Goal: Task Accomplishment & Management: Manage account settings

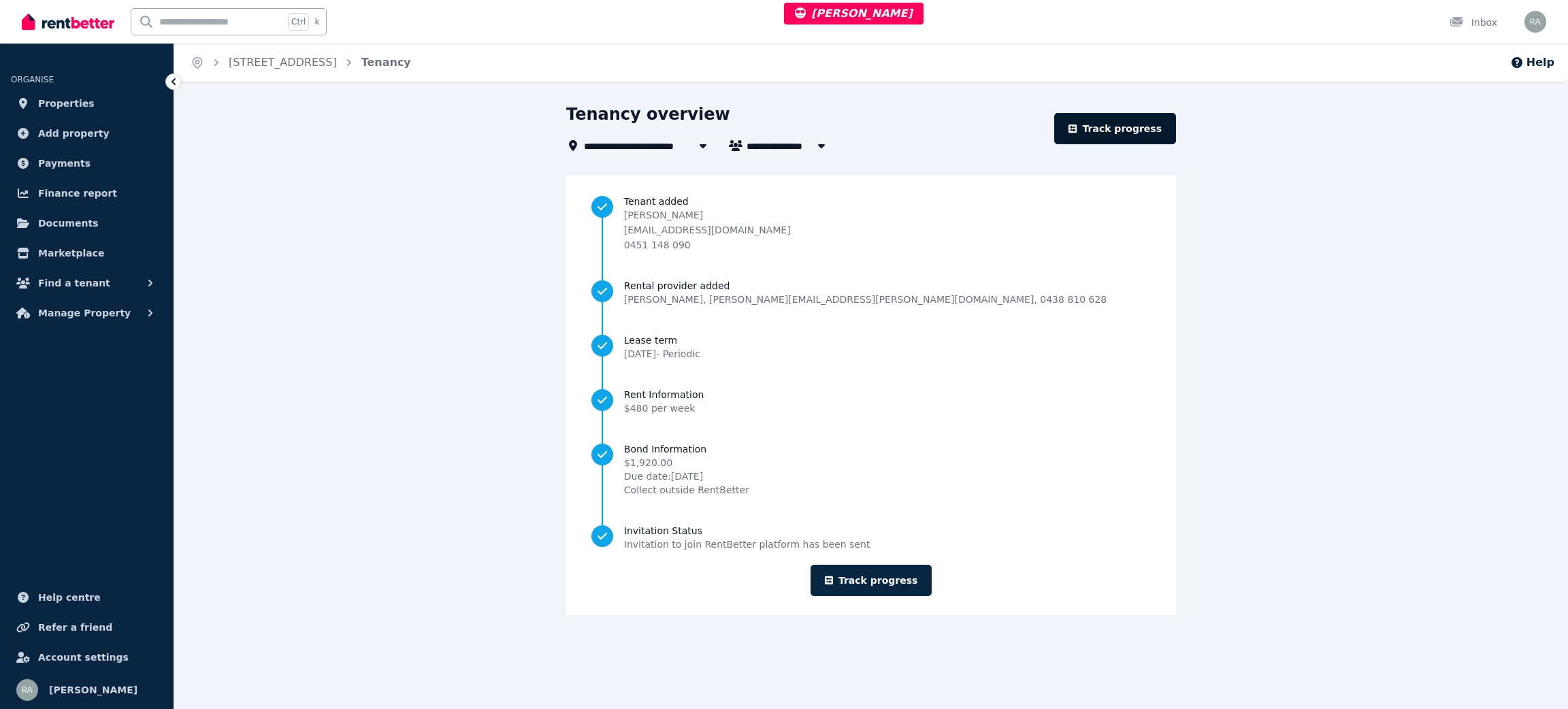
click at [1109, 126] on link "Track progress" at bounding box center [1115, 128] width 122 height 31
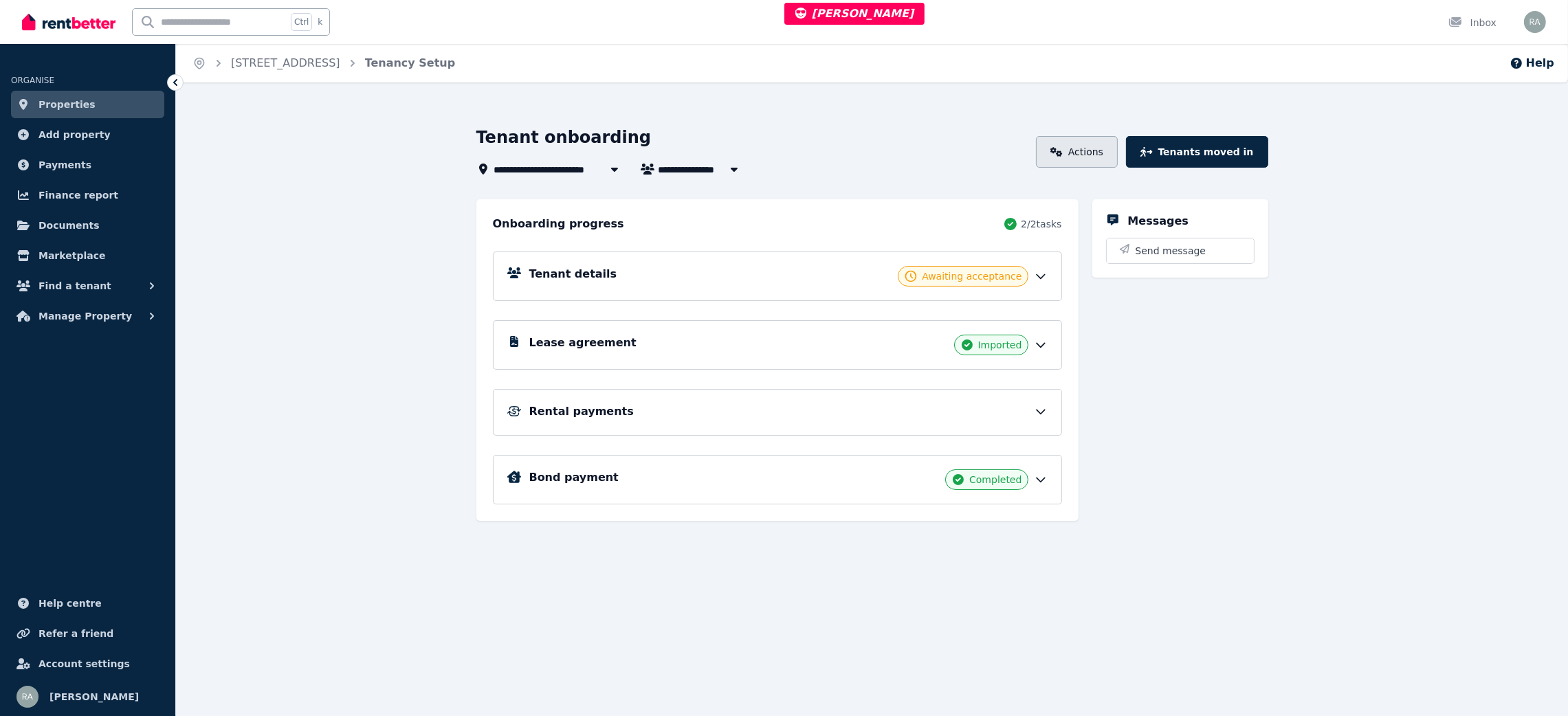
click at [1103, 159] on link "Actions" at bounding box center [1077, 151] width 82 height 31
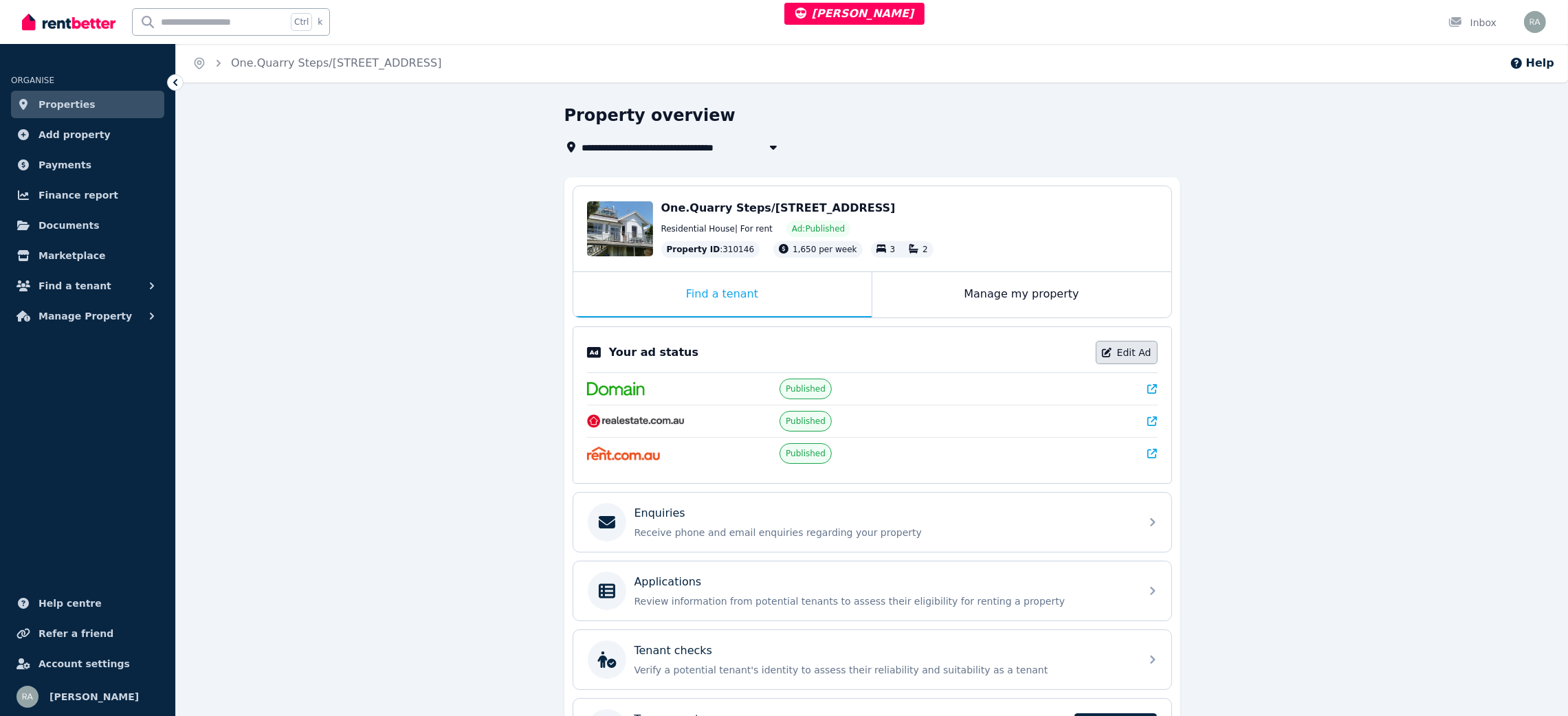
click at [1112, 348] on icon at bounding box center [1106, 353] width 10 height 10
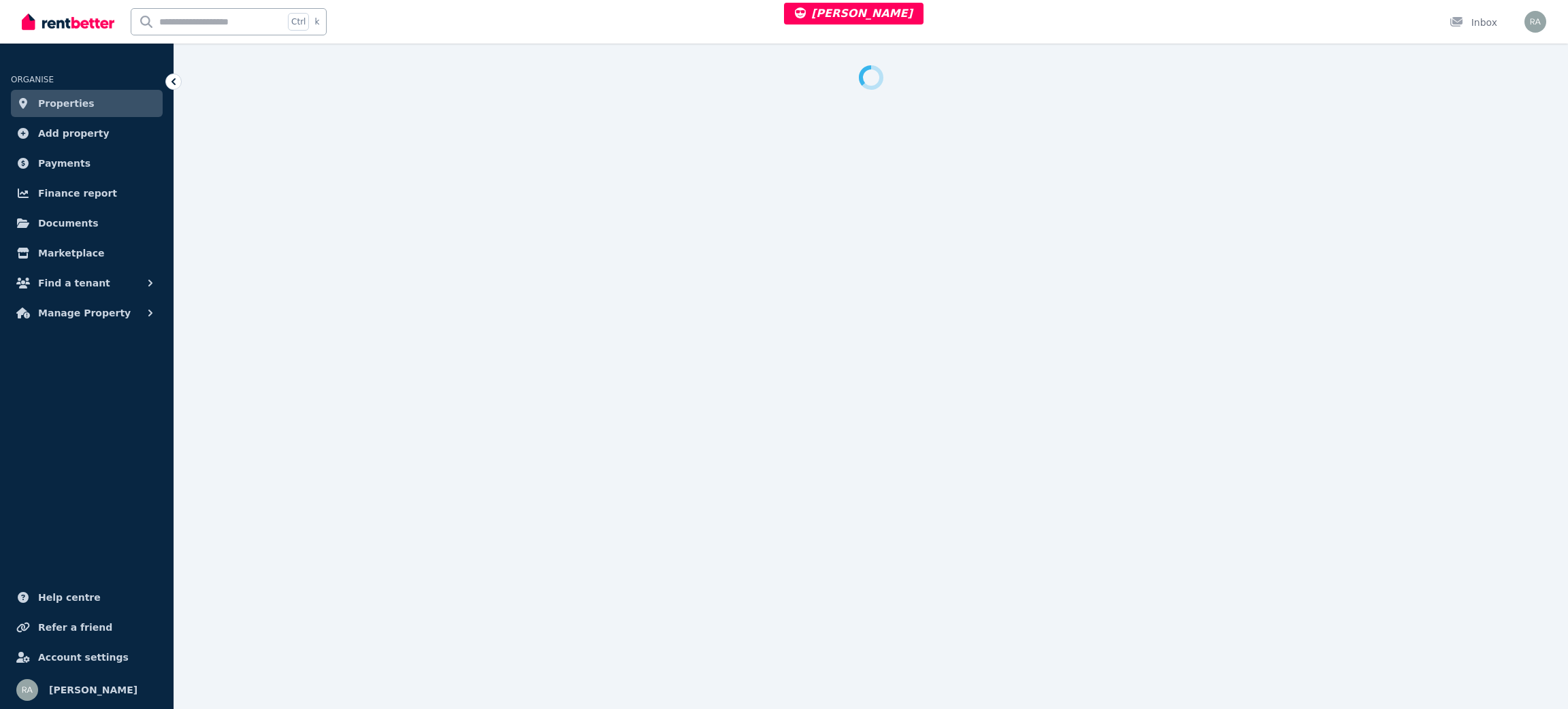
select select "***"
select select "**********"
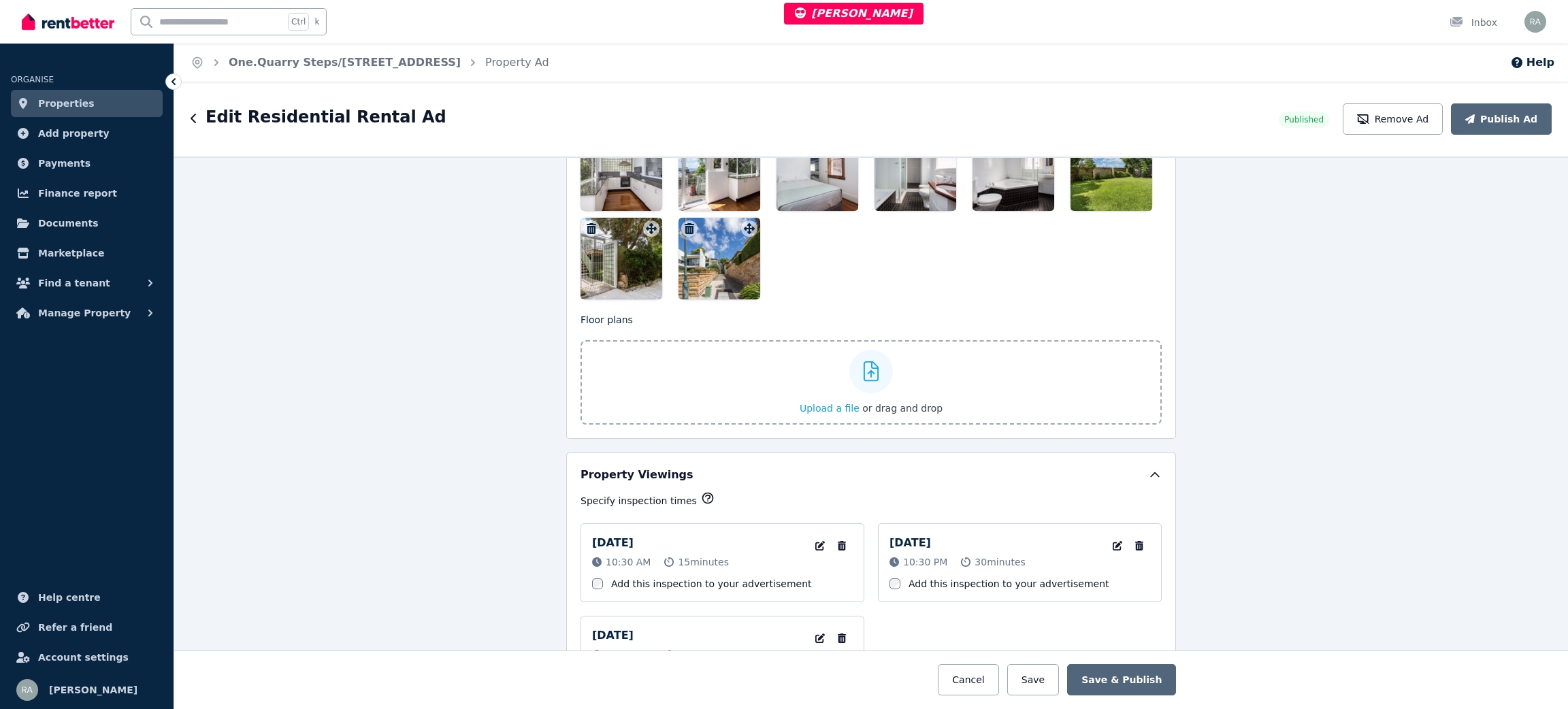
scroll to position [2360, 0]
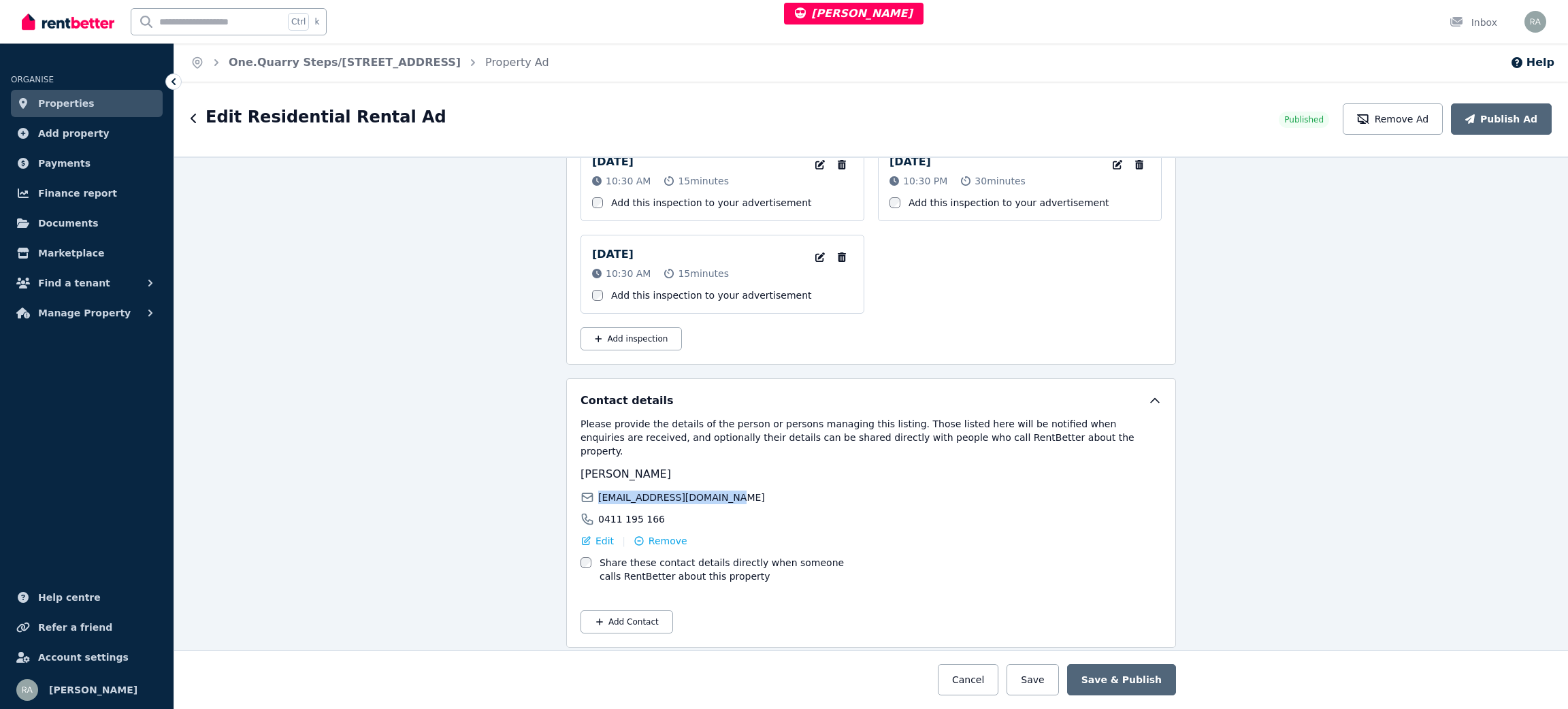
drag, startPoint x: 593, startPoint y: 487, endPoint x: 752, endPoint y: 484, distance: 159.0
click at [752, 491] on div "mariotosatto@yahoo.com.au" at bounding box center [724, 497] width 286 height 13
copy span "mariotosatto@yahoo.com.au"
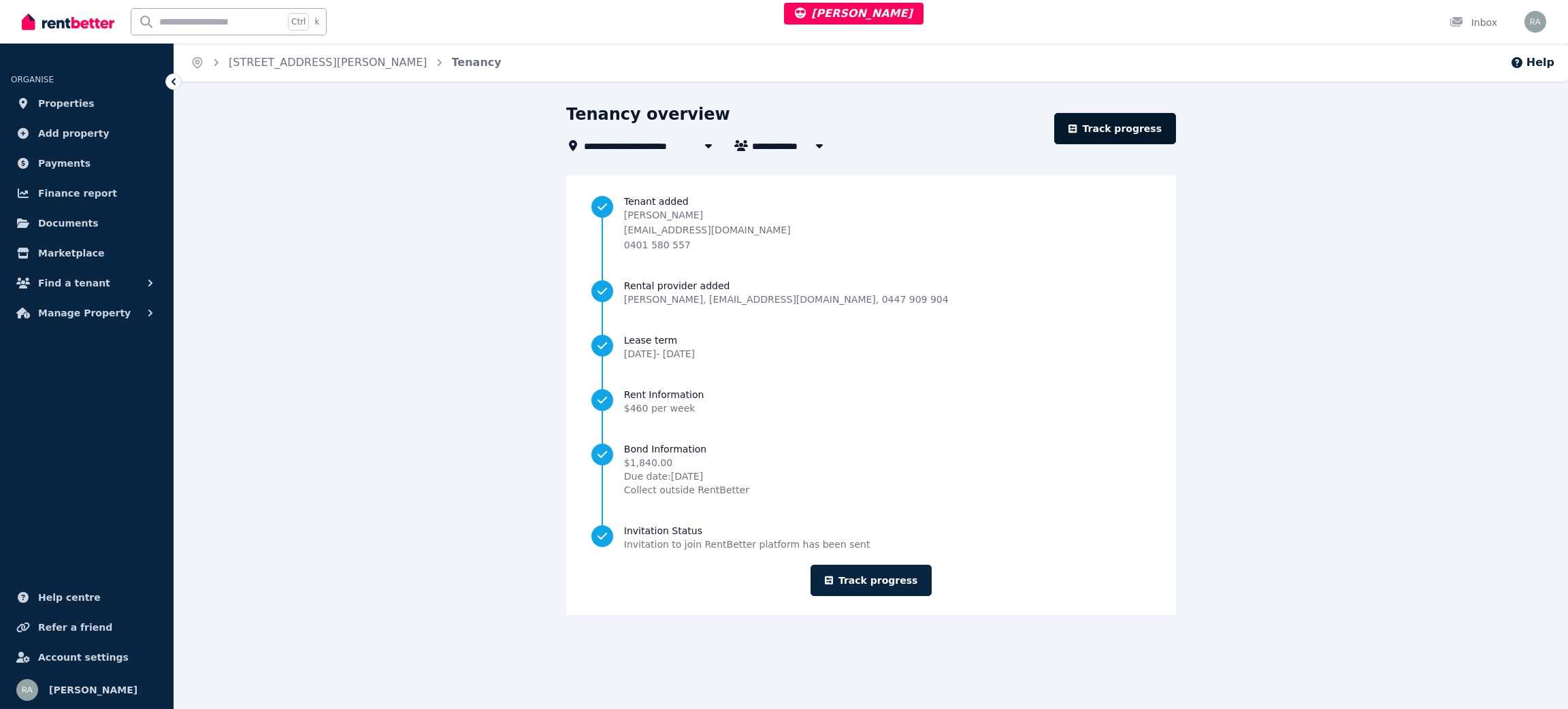
click at [1120, 129] on link "Track progress" at bounding box center [1115, 128] width 122 height 31
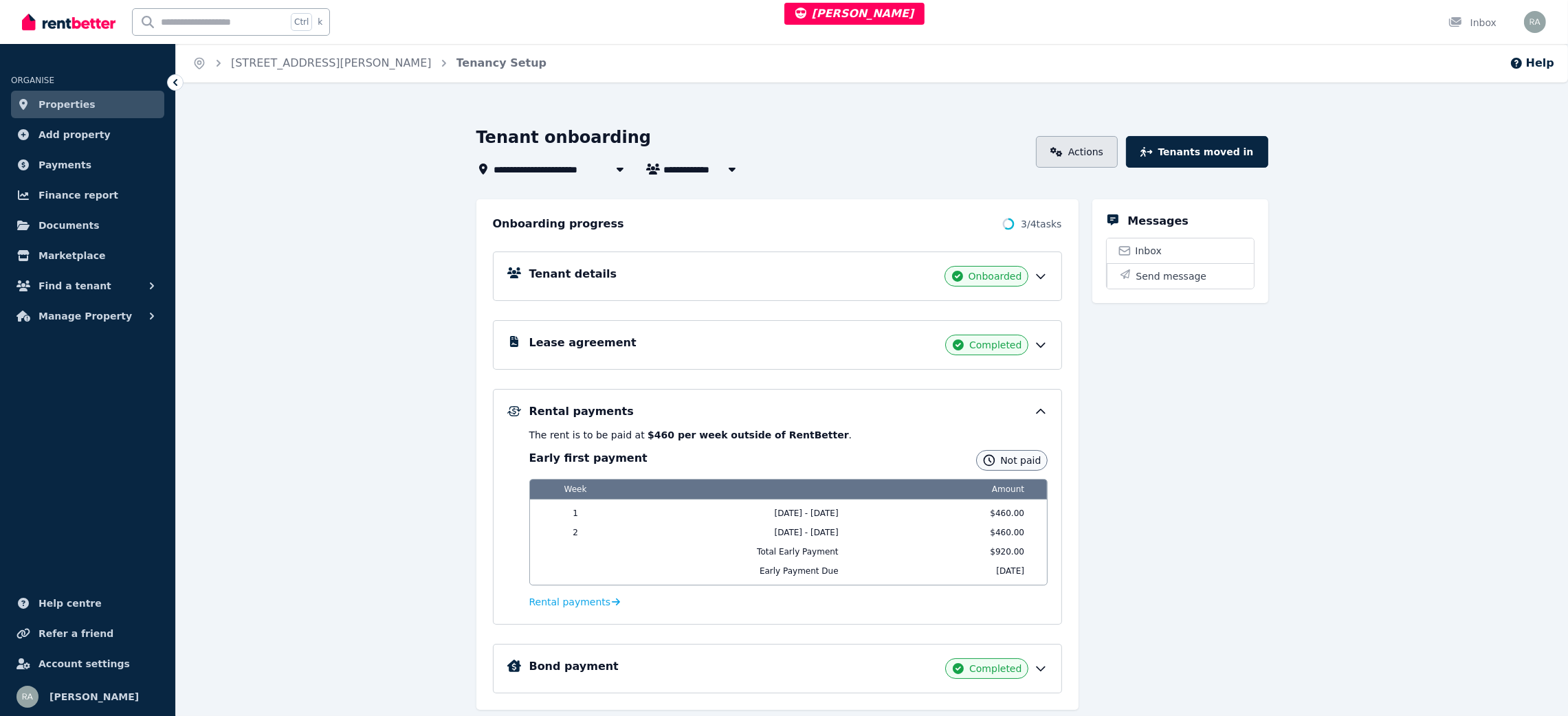
click at [1118, 160] on link "Actions" at bounding box center [1077, 151] width 82 height 31
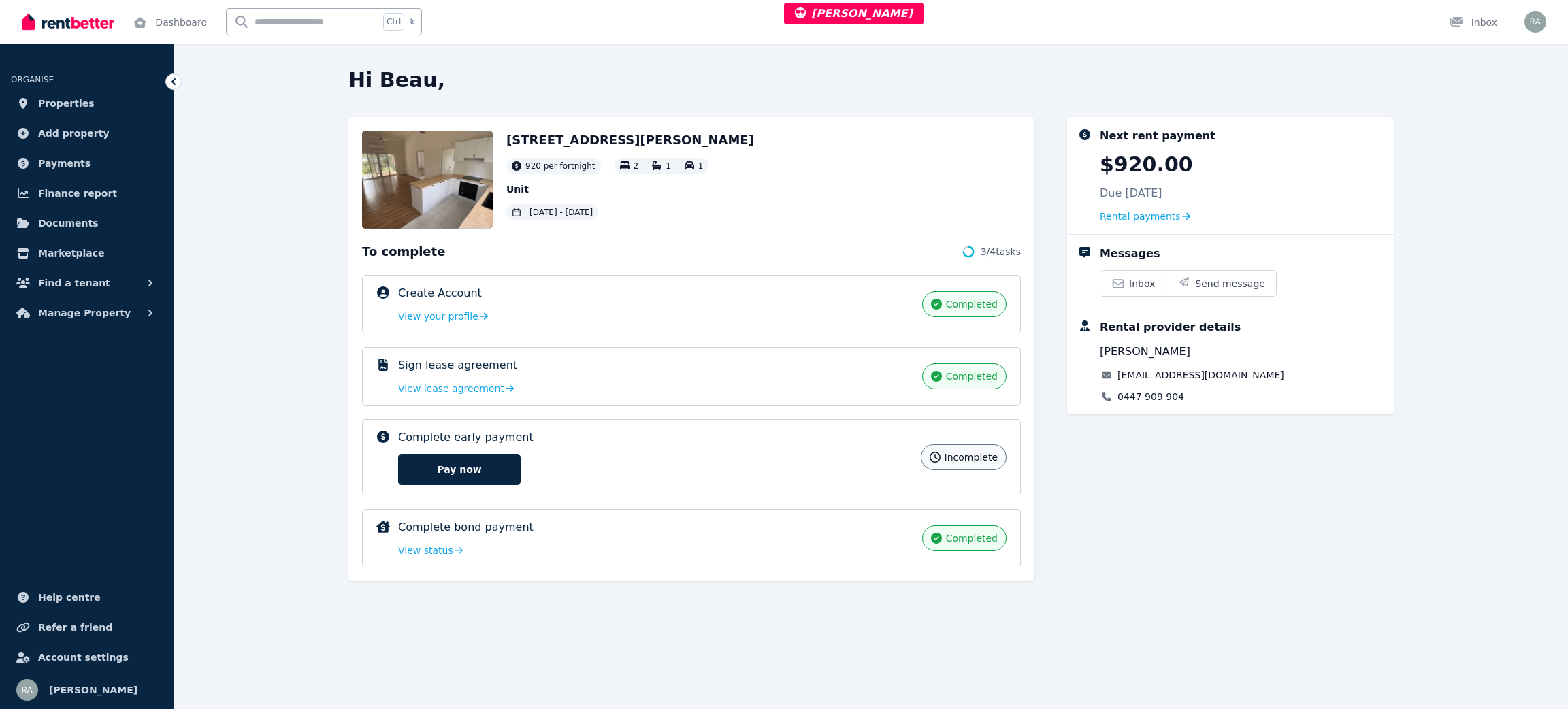
click at [745, 452] on div "Complete early payment incomplete Pay now" at bounding box center [655, 457] width 514 height 56
click at [1148, 216] on span "Rental payments" at bounding box center [1140, 216] width 81 height 13
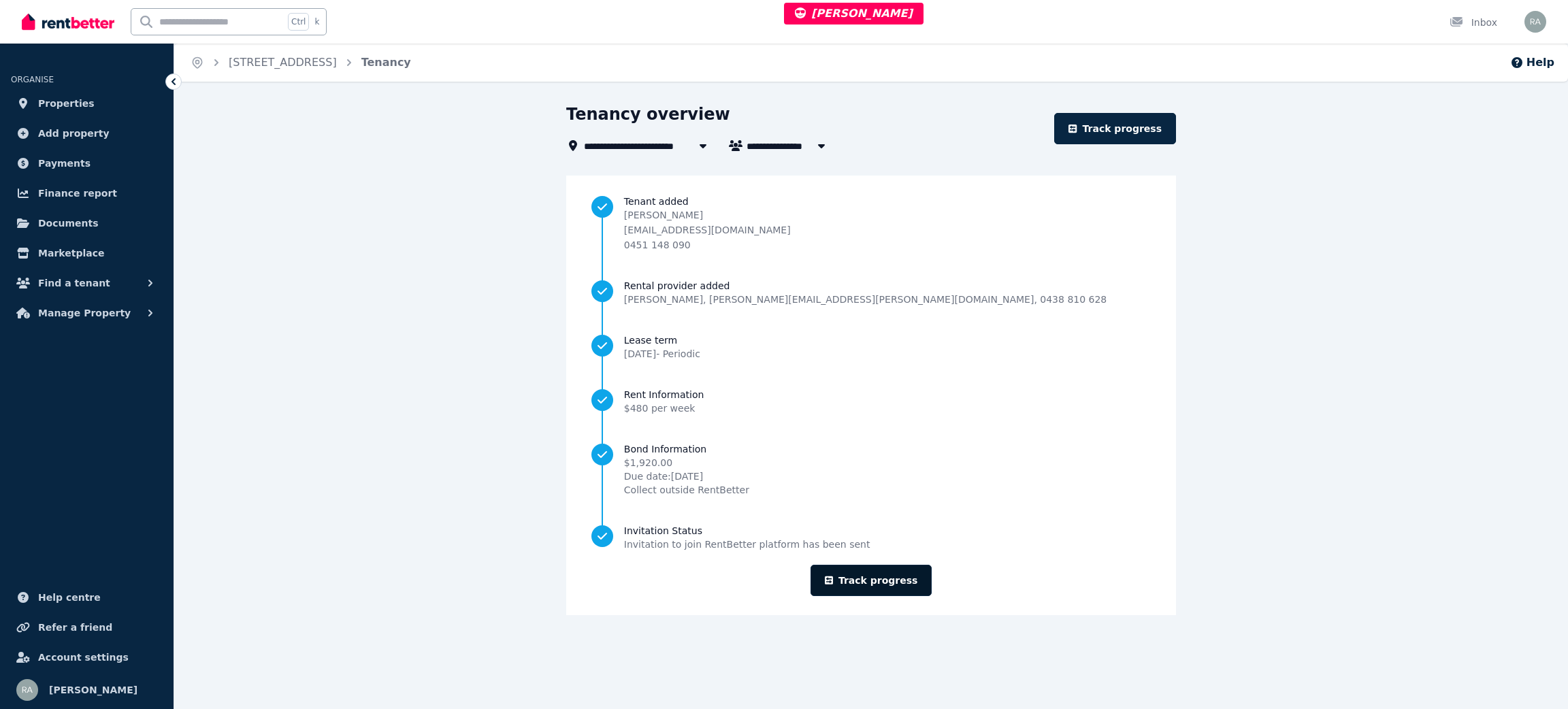
click at [864, 472] on link "Track progress" at bounding box center [872, 580] width 122 height 31
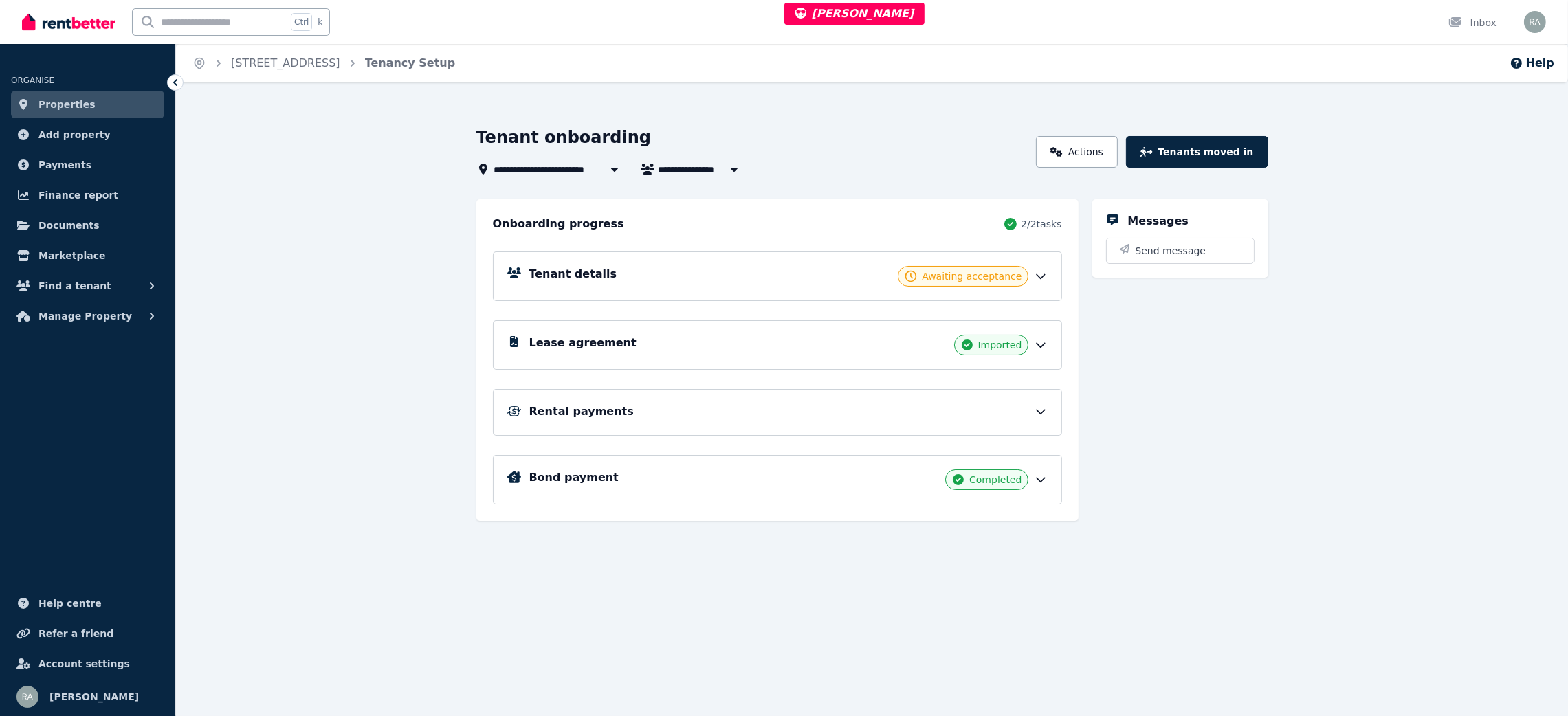
click at [590, 421] on div "Rental payments" at bounding box center [777, 412] width 540 height 18
click at [591, 410] on h5 "Rental payments" at bounding box center [581, 412] width 104 height 16
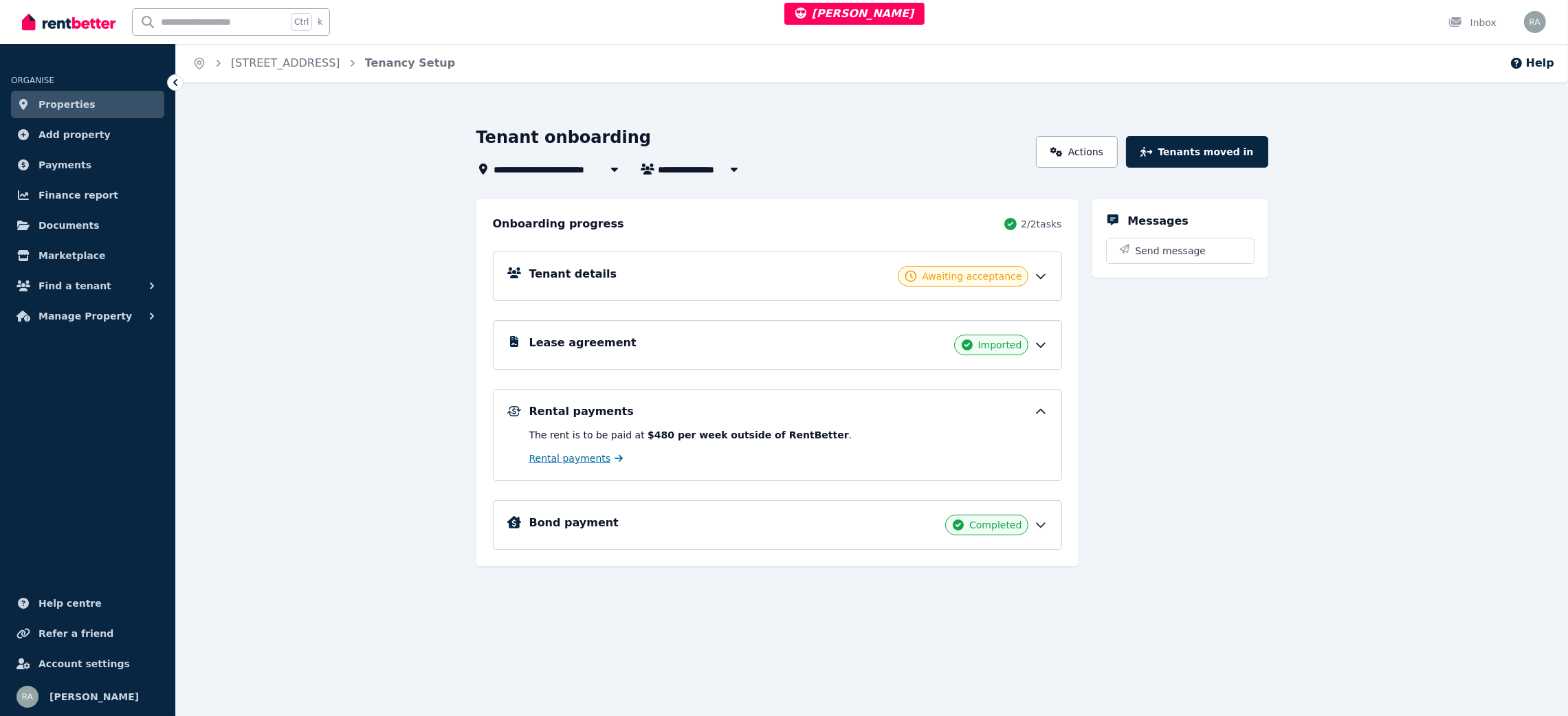
click at [588, 464] on span "Rental payments" at bounding box center [571, 458] width 82 height 13
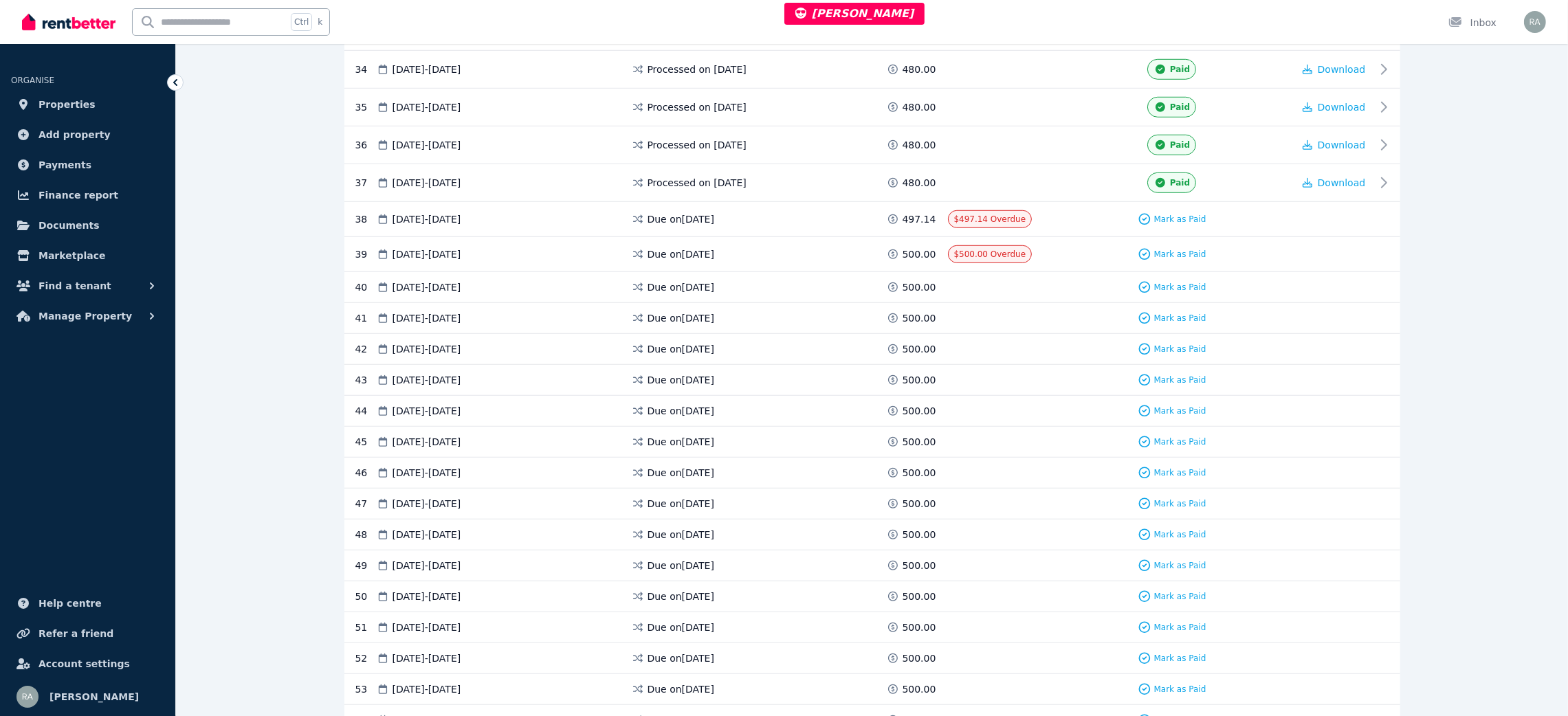
scroll to position [1547, 0]
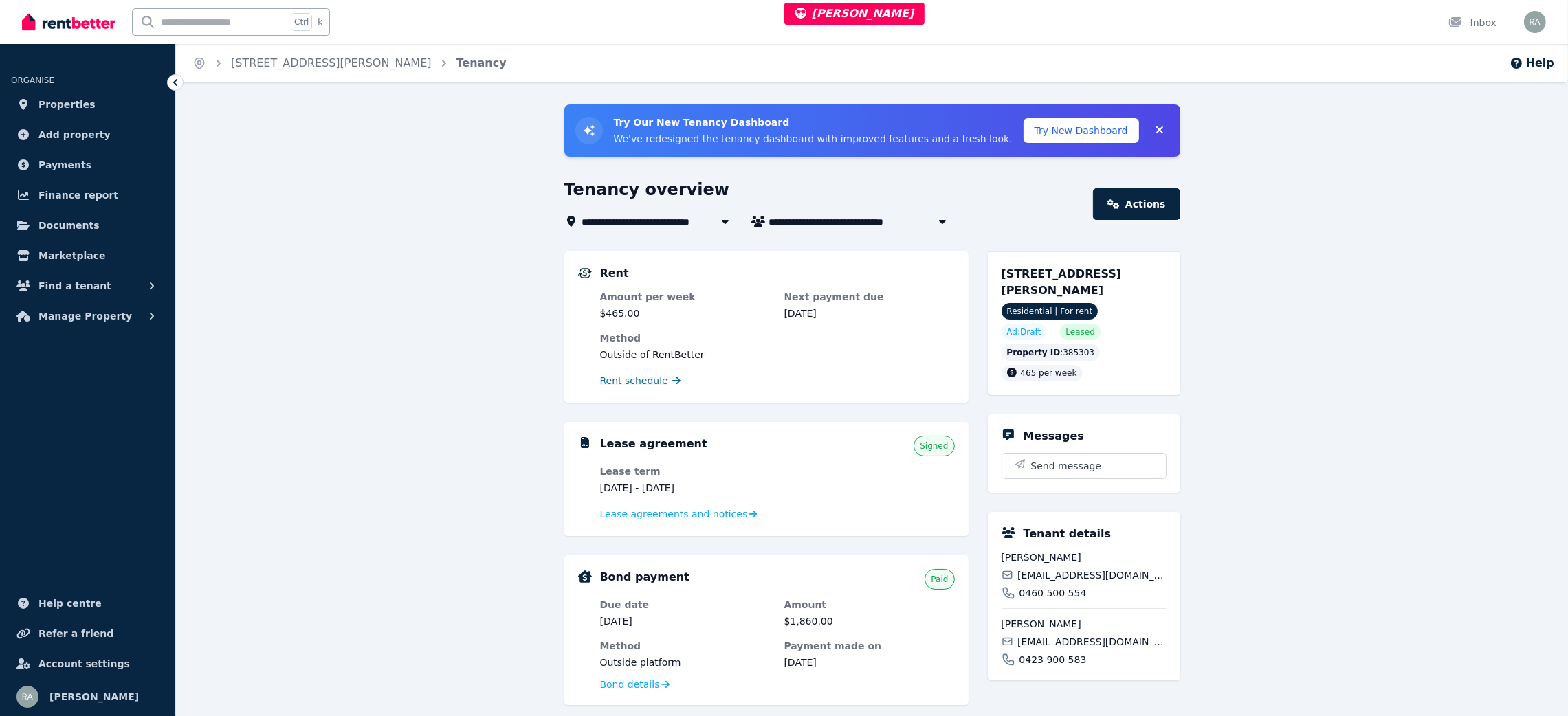
click at [641, 379] on span "Rent schedule" at bounding box center [634, 380] width 68 height 13
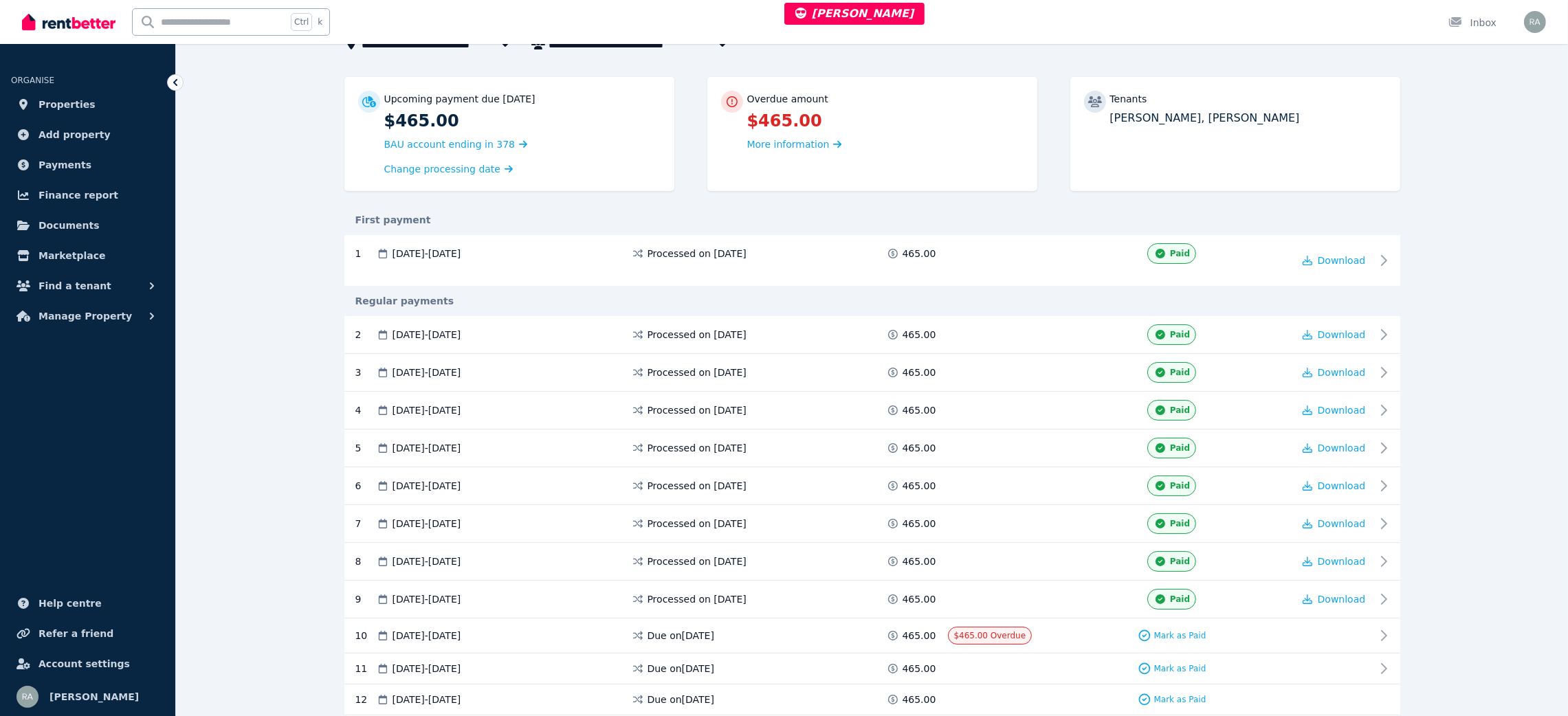
scroll to position [206, 0]
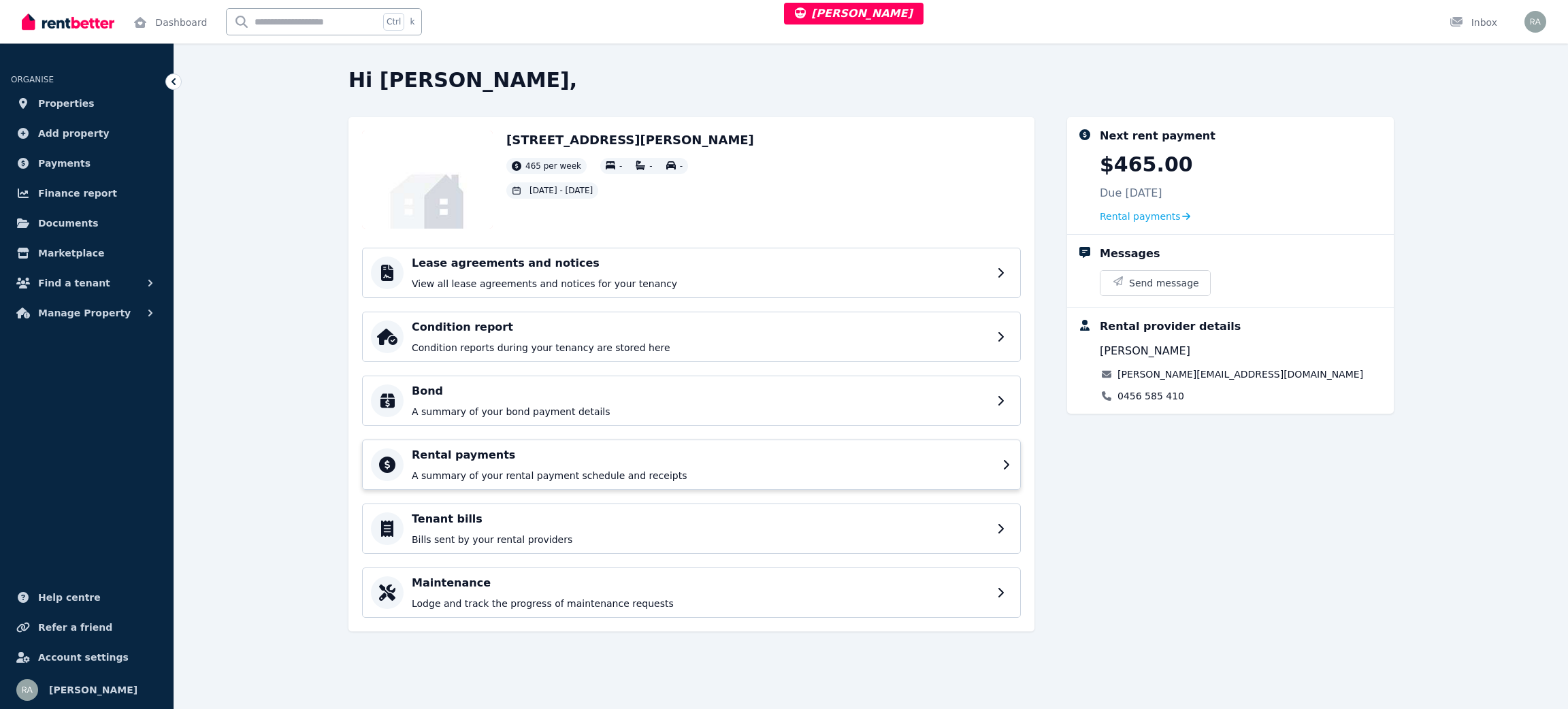
click at [422, 461] on h4 "Rental payments" at bounding box center [703, 455] width 582 height 16
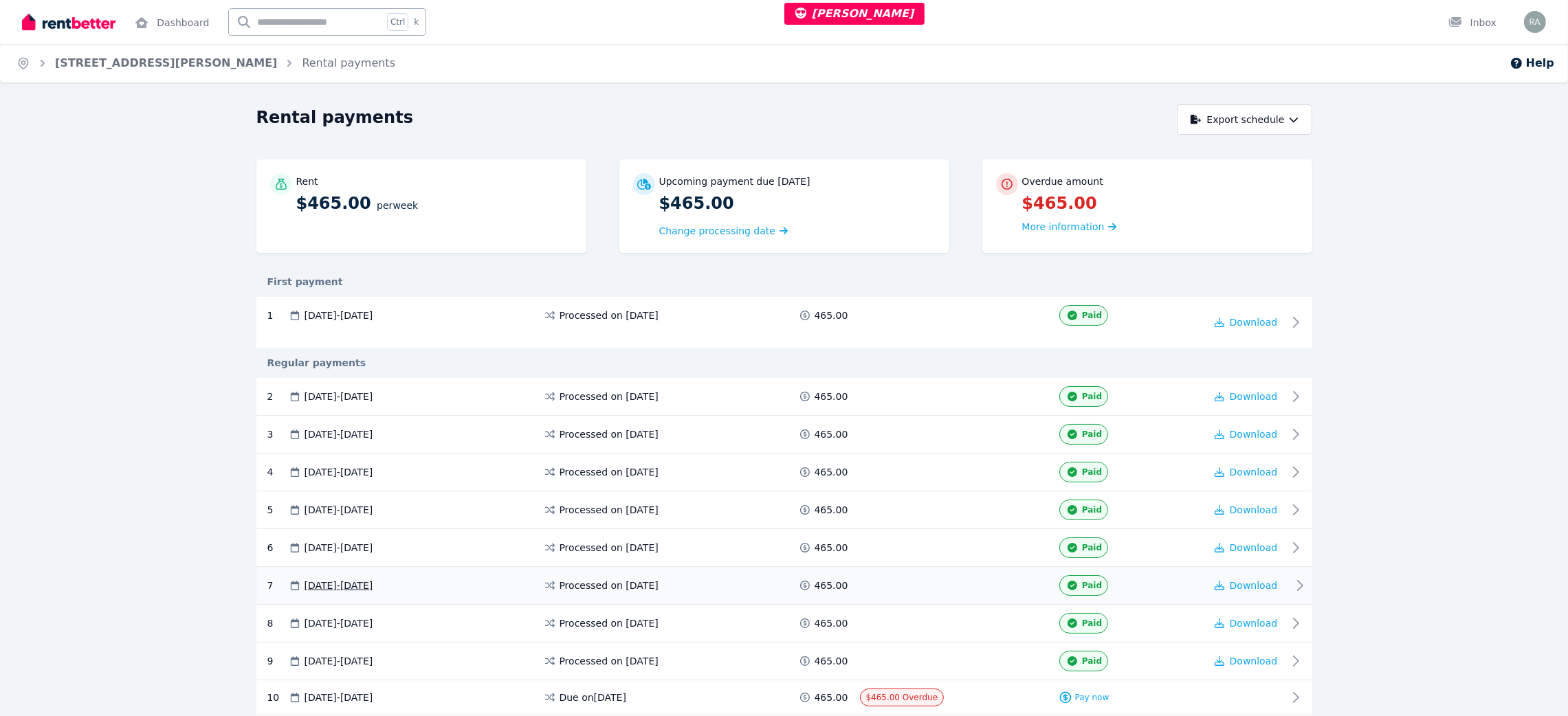
scroll to position [309, 0]
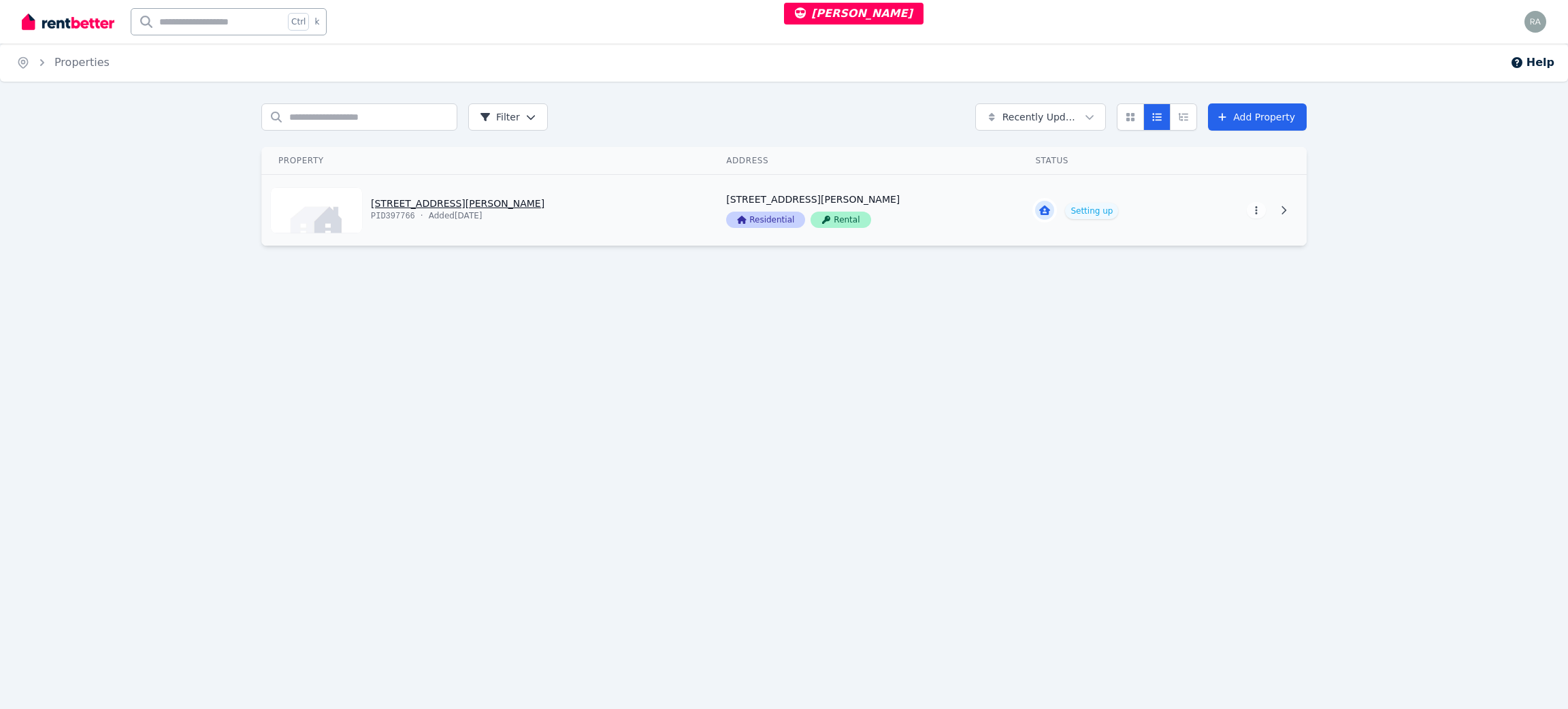
click at [621, 199] on link "View property details" at bounding box center [485, 210] width 448 height 71
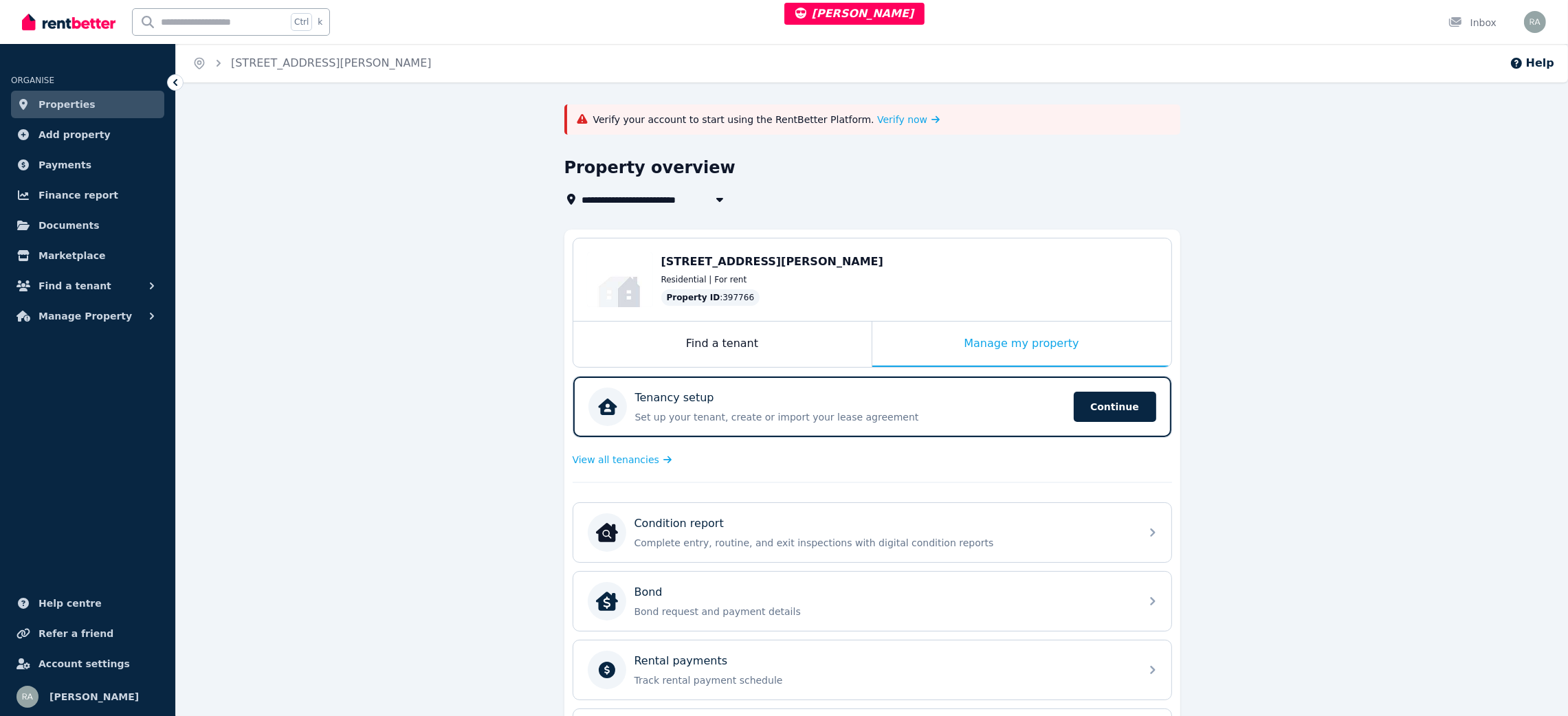
click at [838, 121] on p "Verify your account to start using the RentBetter Platform. Verify now" at bounding box center [767, 119] width 347 height 13
click at [878, 121] on span "Verify now" at bounding box center [903, 119] width 50 height 13
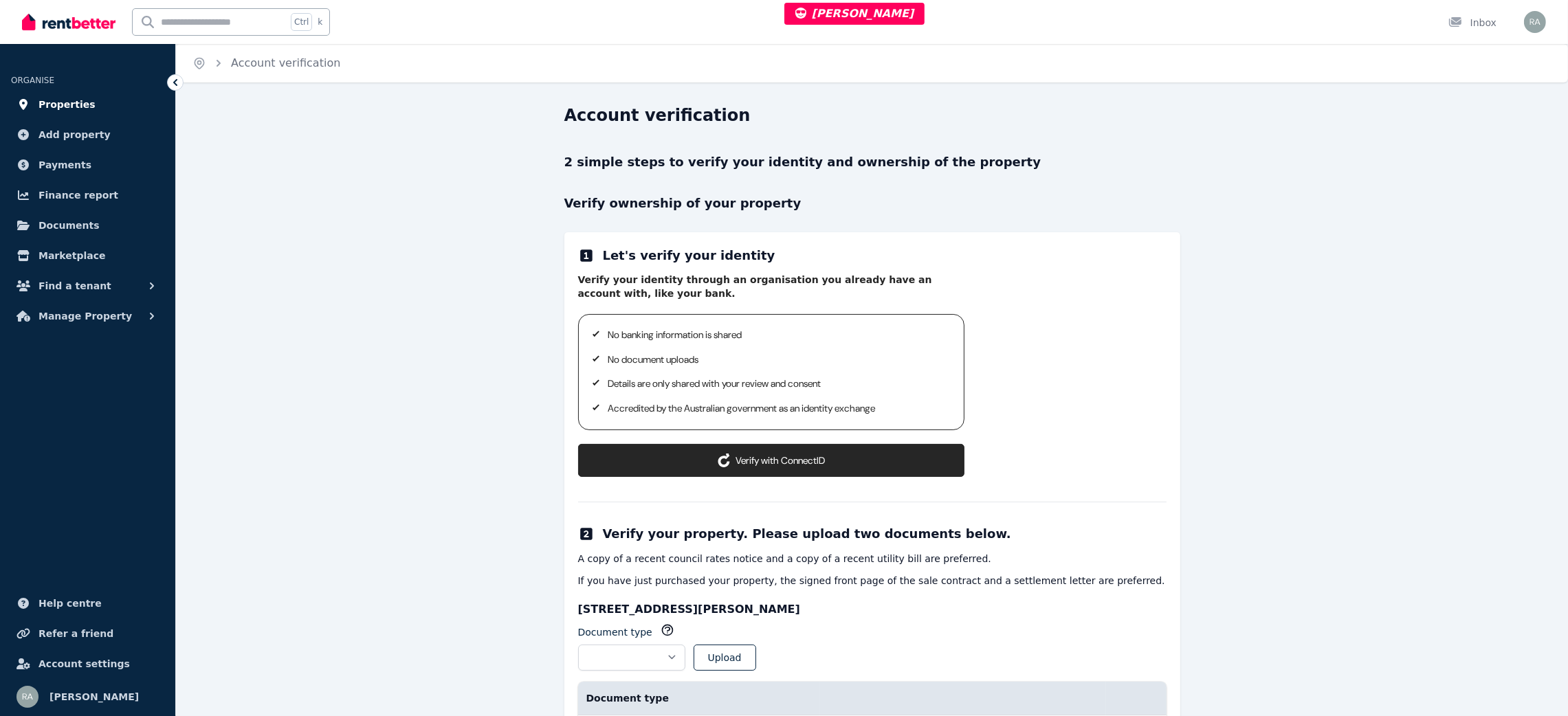
click at [93, 103] on link "Properties" at bounding box center [88, 104] width 154 height 28
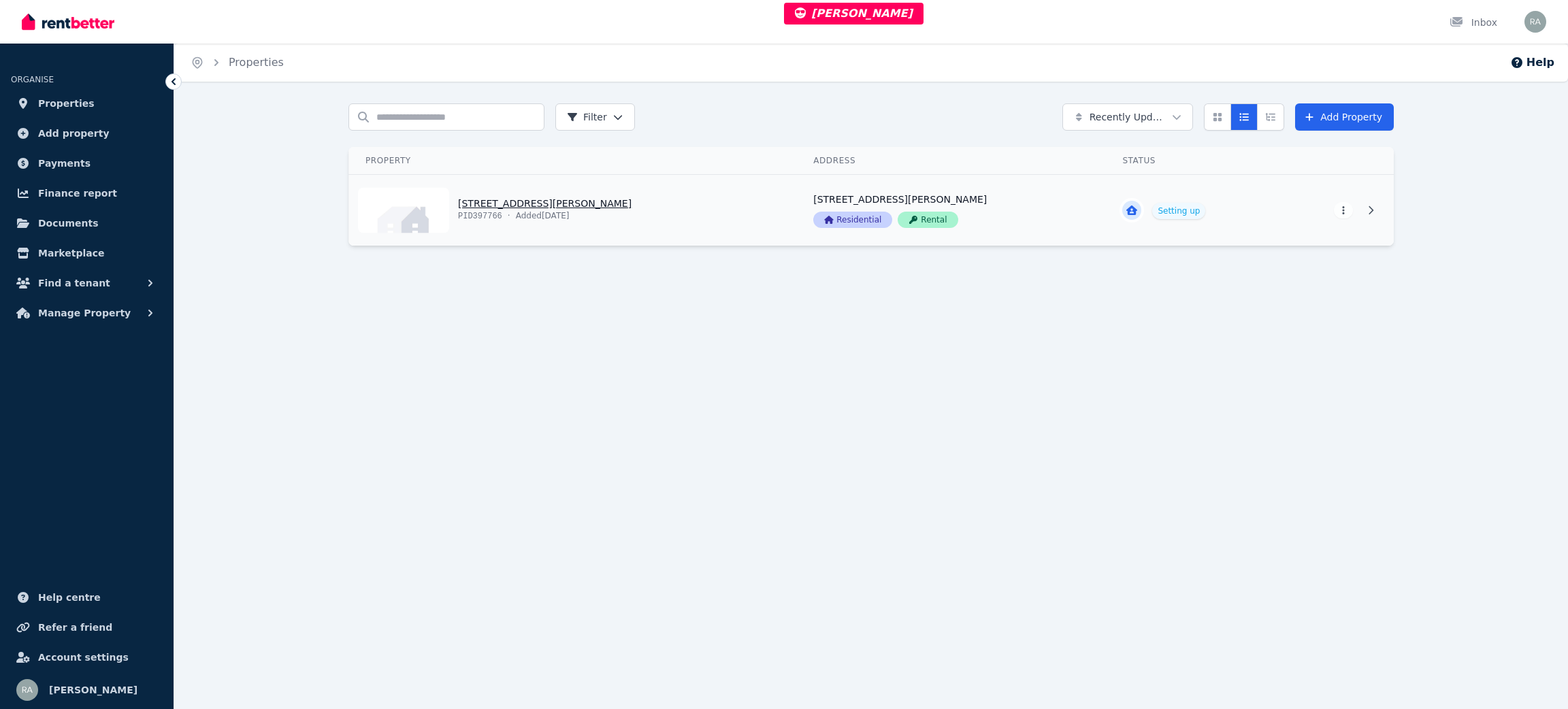
click at [651, 217] on link "View property details" at bounding box center [573, 210] width 448 height 71
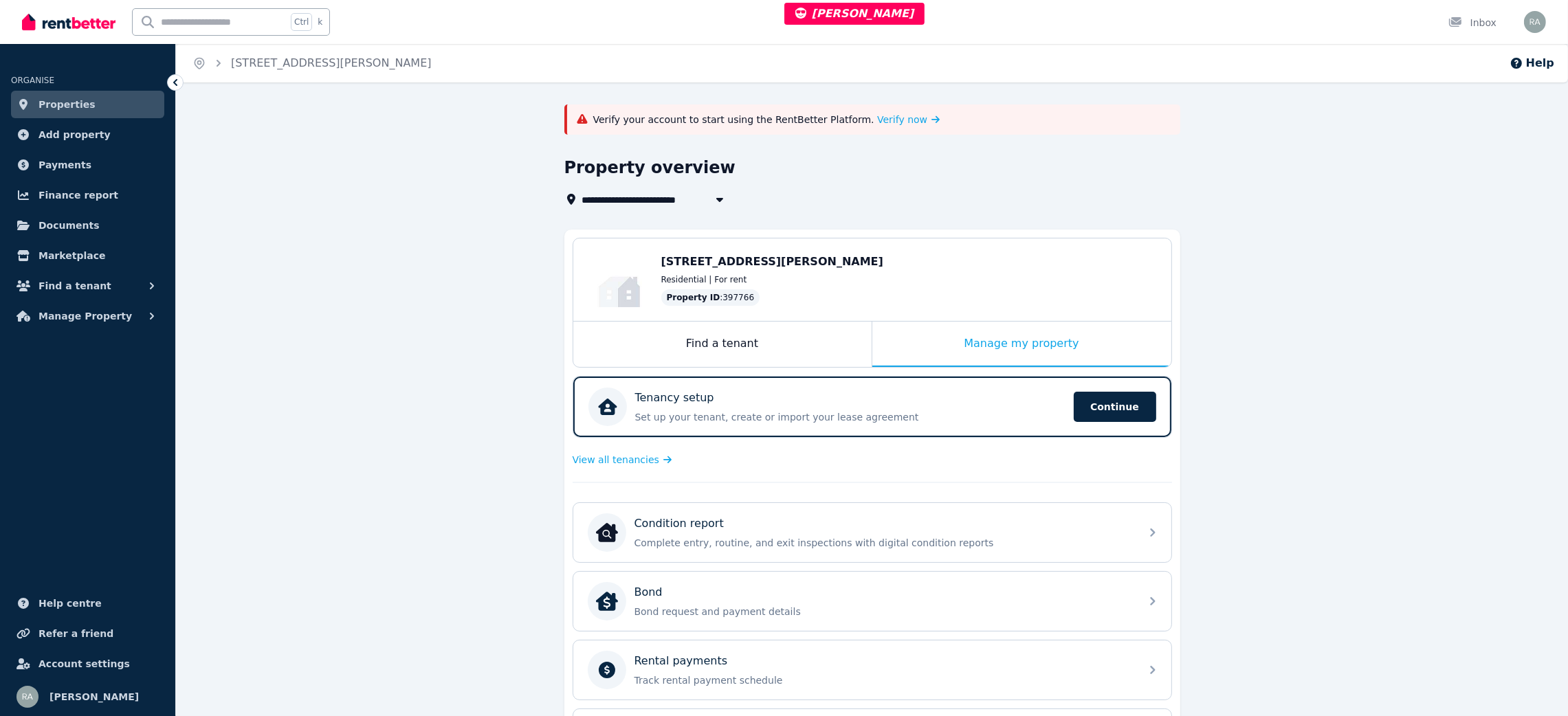
click at [863, 136] on div "**********" at bounding box center [872, 558] width 616 height 907
click at [863, 134] on div "Verify your account to start using the RentBetter Platform. Verify now" at bounding box center [872, 120] width 616 height 30
click at [878, 112] on span "Verify now" at bounding box center [903, 119] width 50 height 13
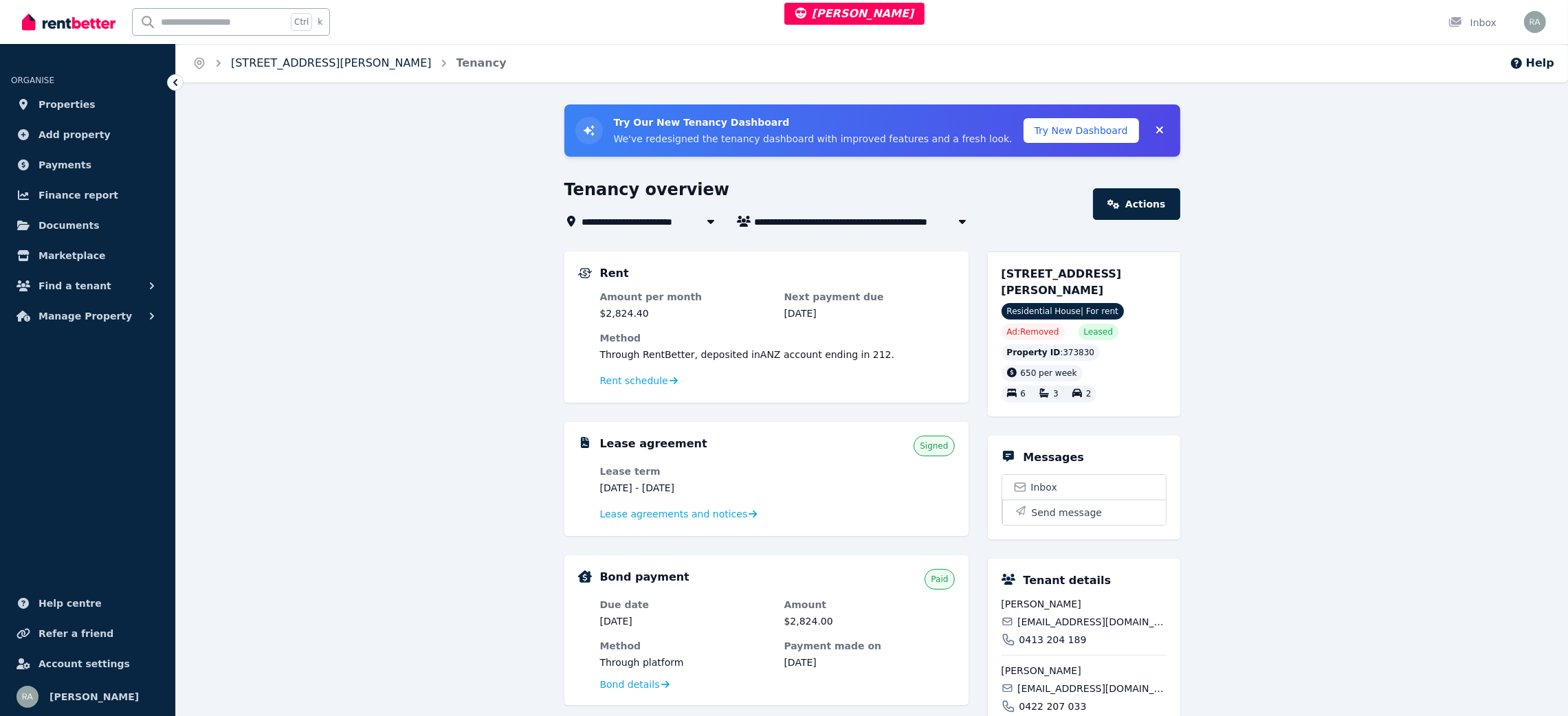
click at [323, 62] on link "26 Jacqueline Pl, Pakenham" at bounding box center [331, 62] width 201 height 13
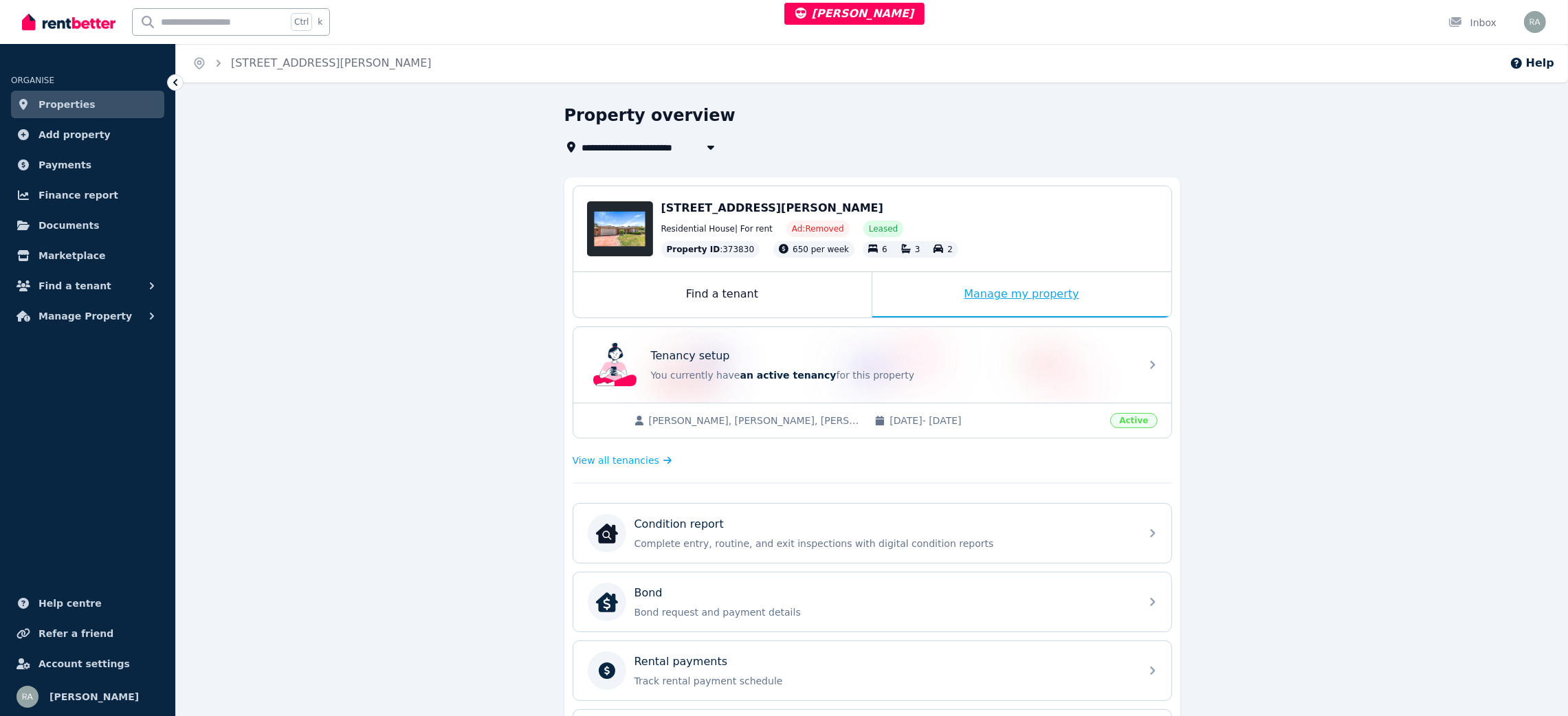
click at [901, 278] on div "Manage my property" at bounding box center [1022, 295] width 299 height 46
click at [783, 529] on div "Condition report" at bounding box center [883, 524] width 497 height 16
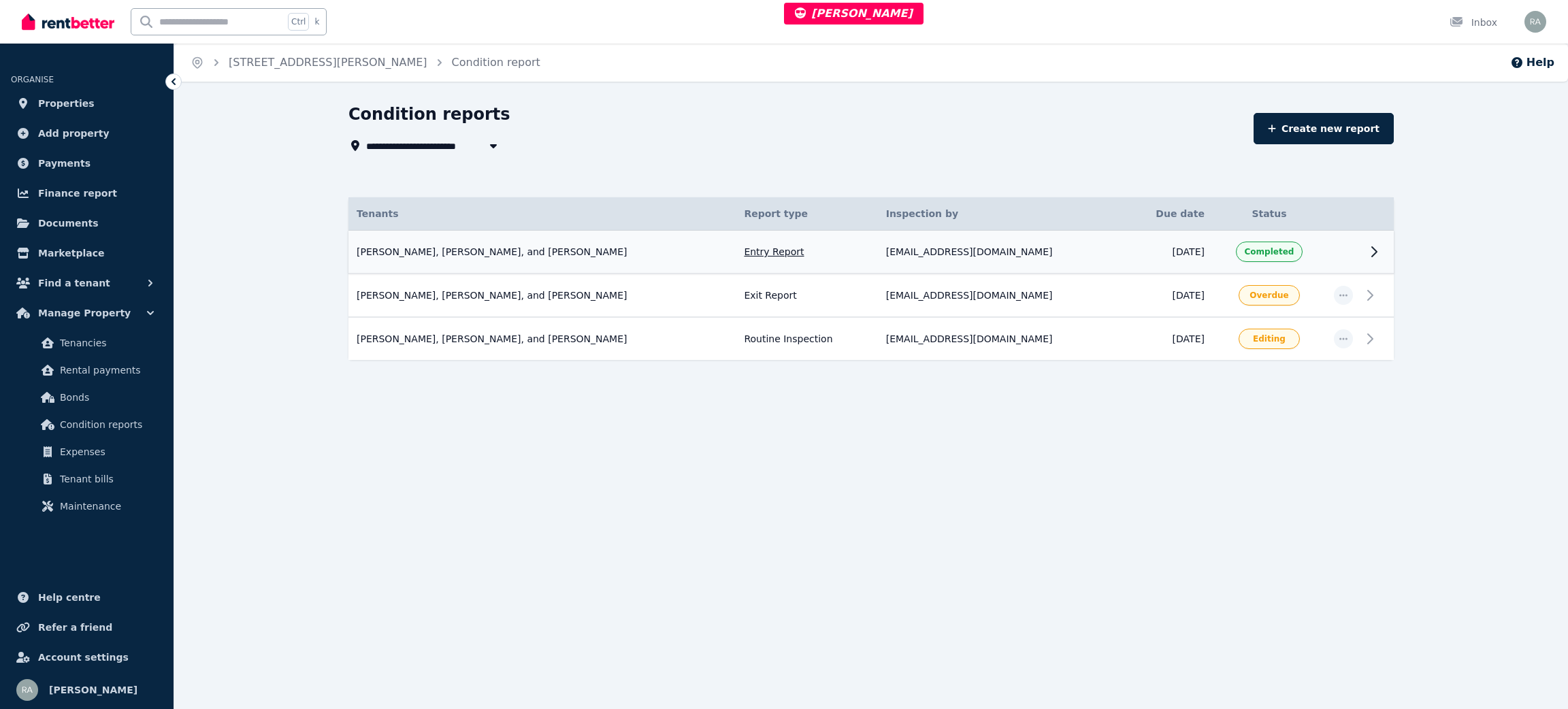
click at [1324, 252] on td "Completed" at bounding box center [1269, 252] width 113 height 43
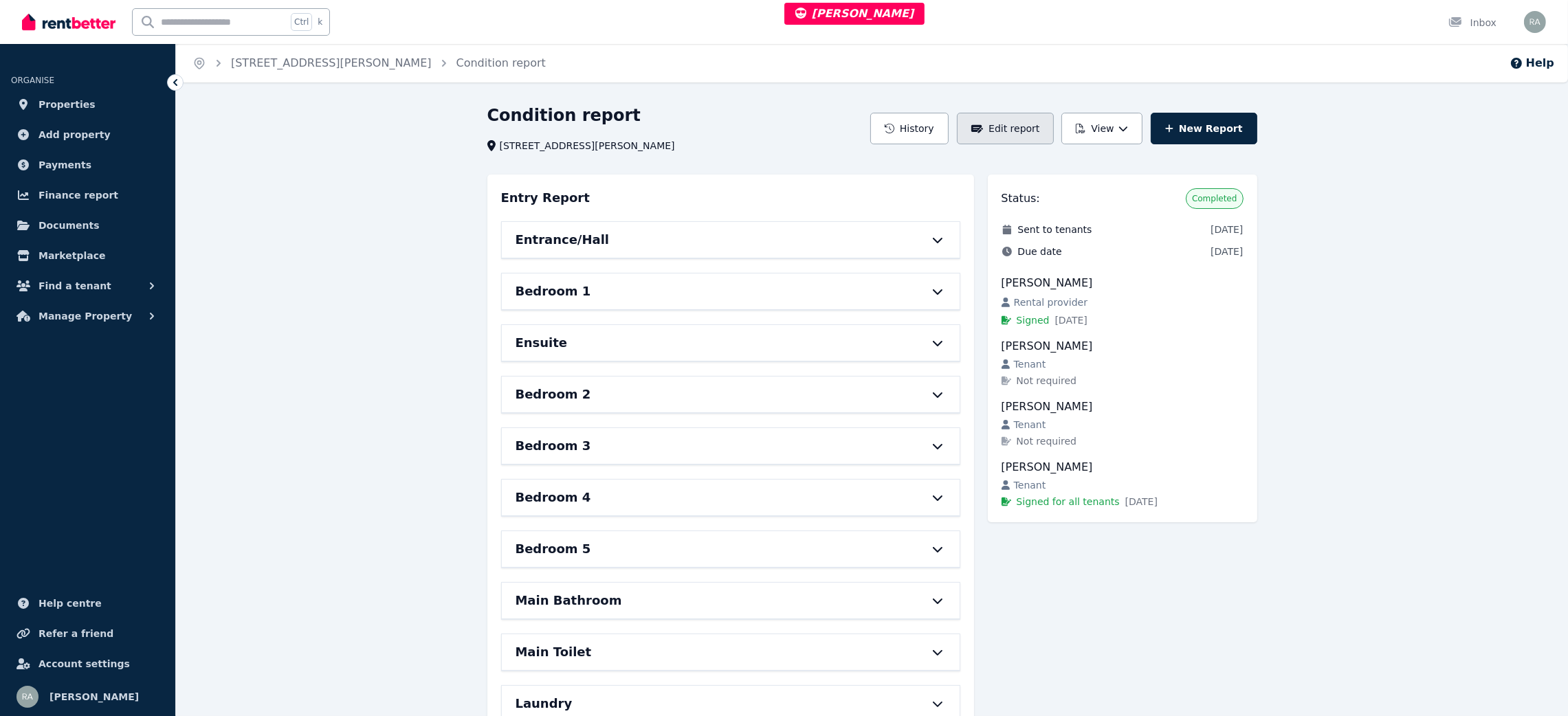
click at [1022, 118] on button "Edit report" at bounding box center [1005, 128] width 97 height 31
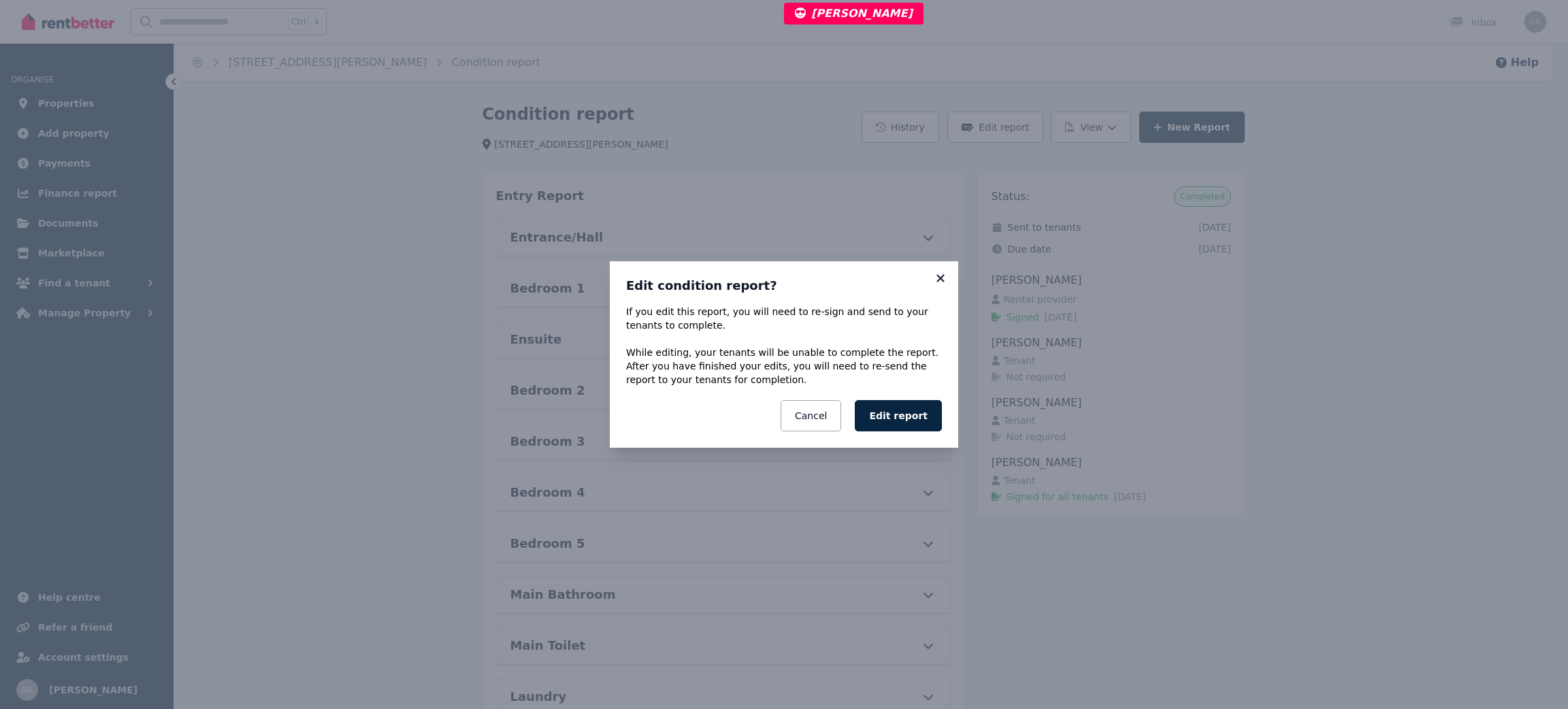
click at [942, 279] on icon at bounding box center [940, 278] width 7 height 7
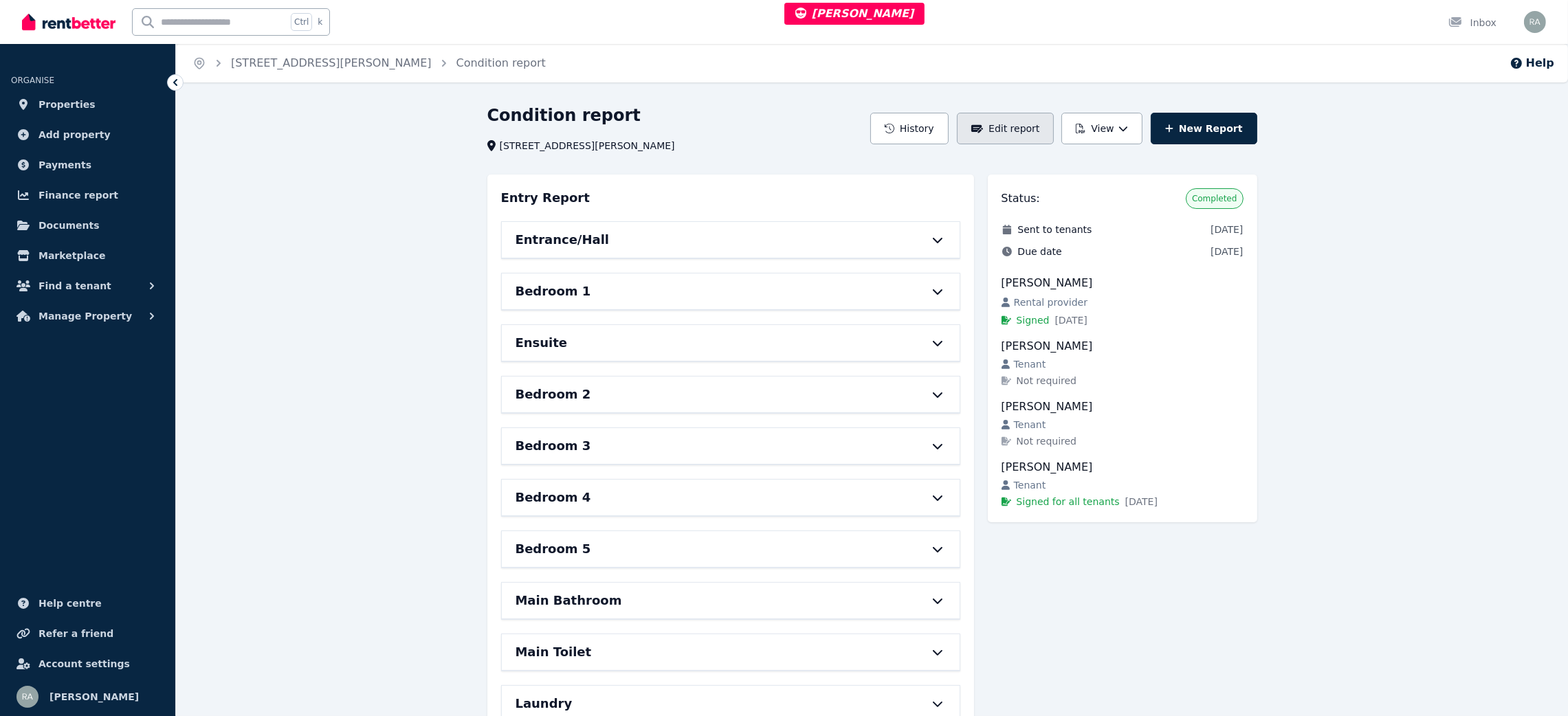
click at [1021, 130] on button "Edit report" at bounding box center [1005, 128] width 97 height 31
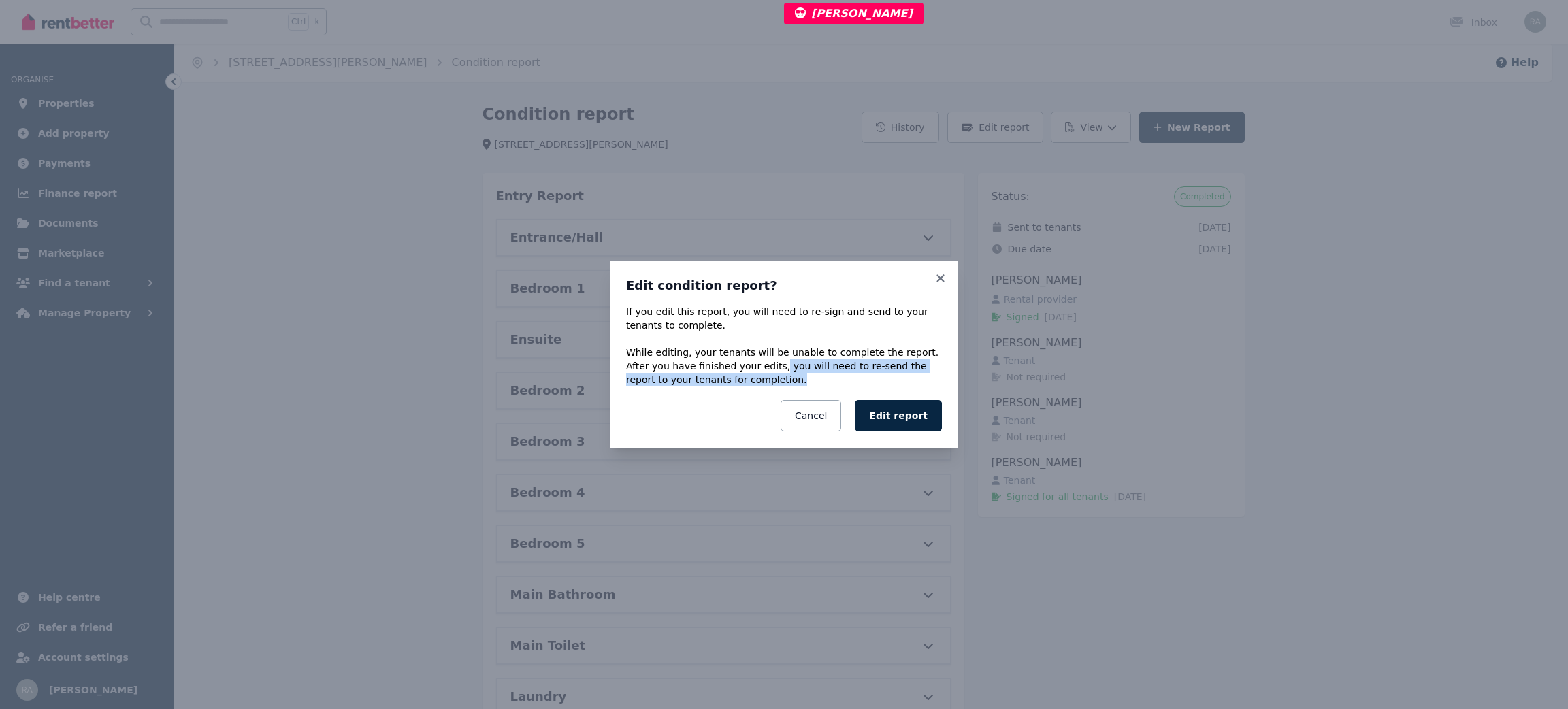
drag, startPoint x: 727, startPoint y: 370, endPoint x: 736, endPoint y: 382, distance: 15.0
click at [736, 382] on p "If you edit this report, you will need to re-sign and send to your tenants to c…" at bounding box center [783, 346] width 316 height 81
copy p "you will need to re-send the report to your tenants for completion."
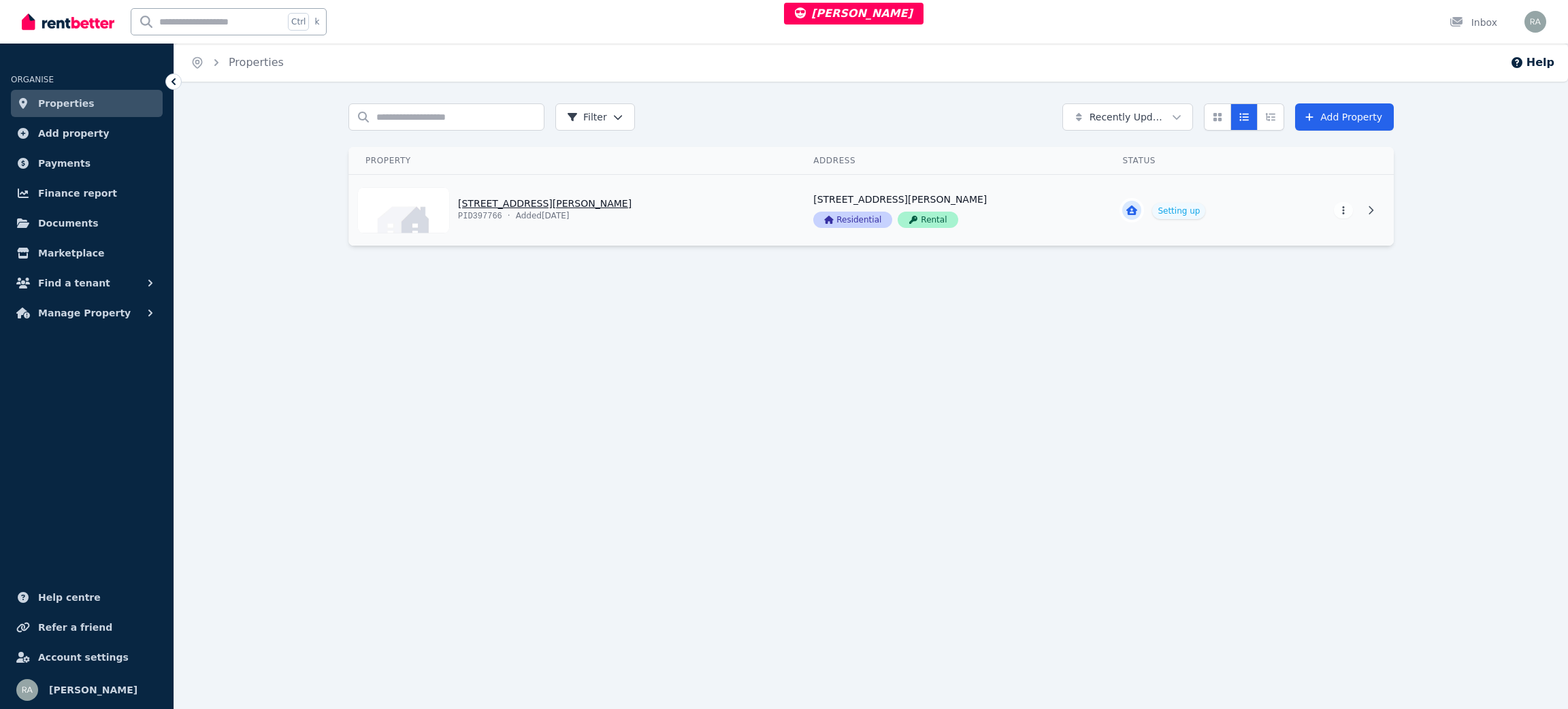
click at [681, 194] on link "View property details" at bounding box center [573, 210] width 448 height 71
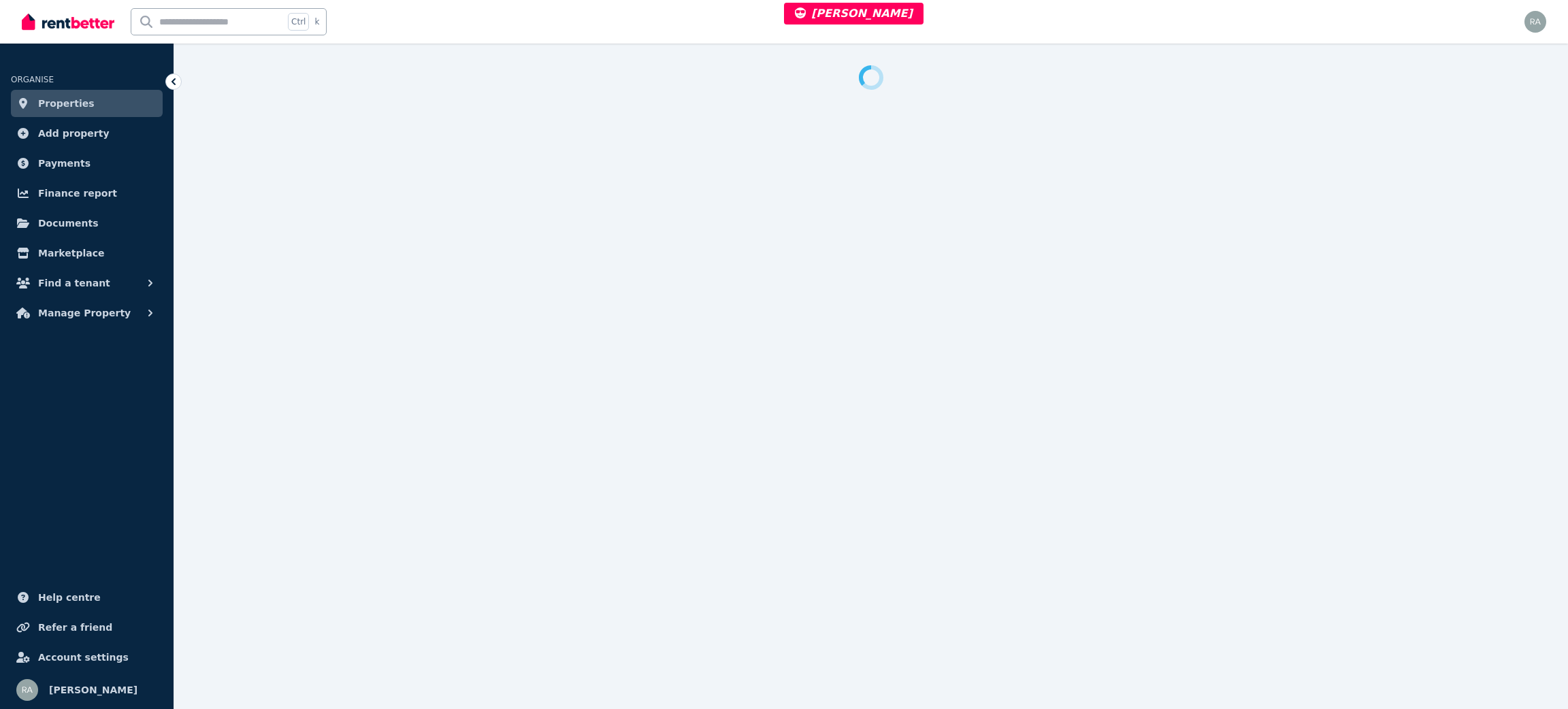
select select "***"
select select "**********"
select select "*********"
select select "**********"
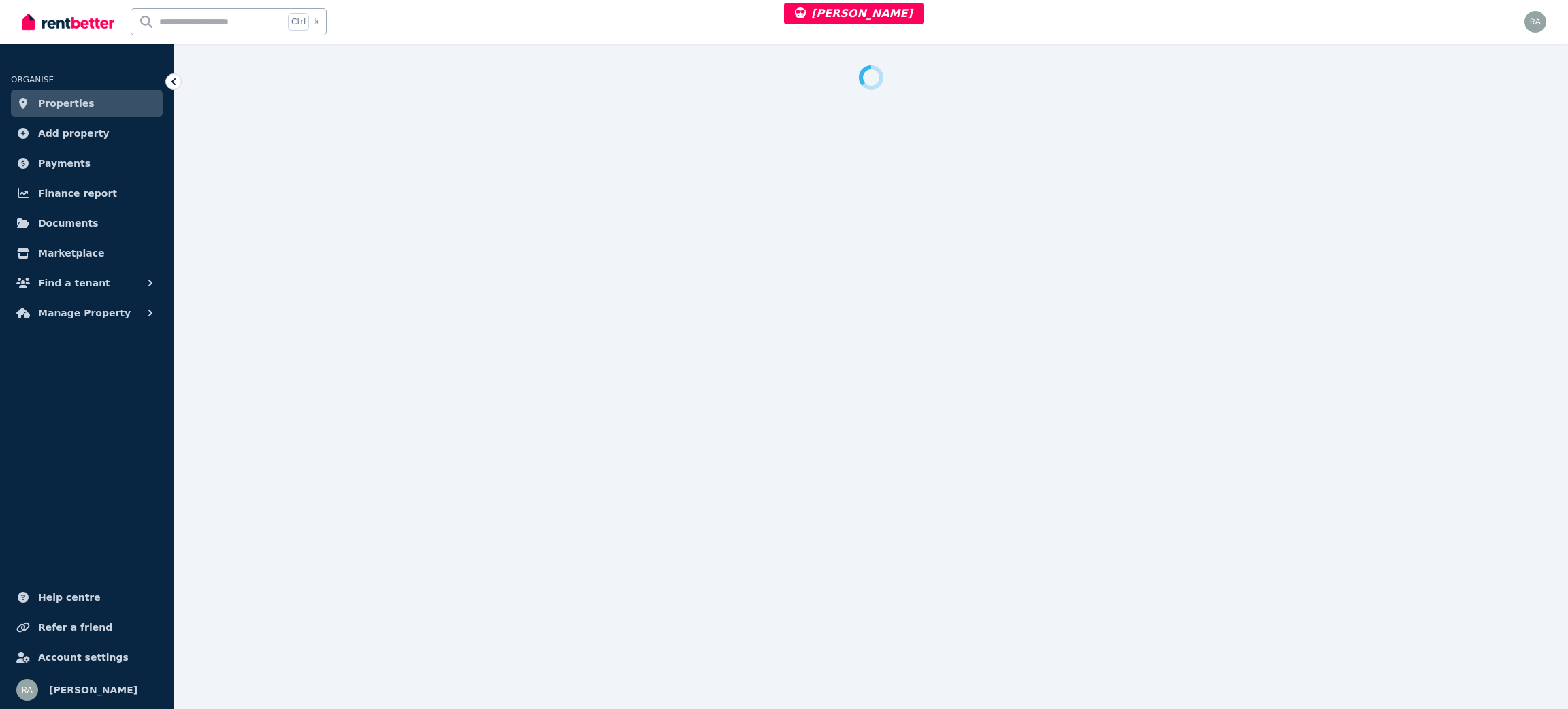
select select "**********"
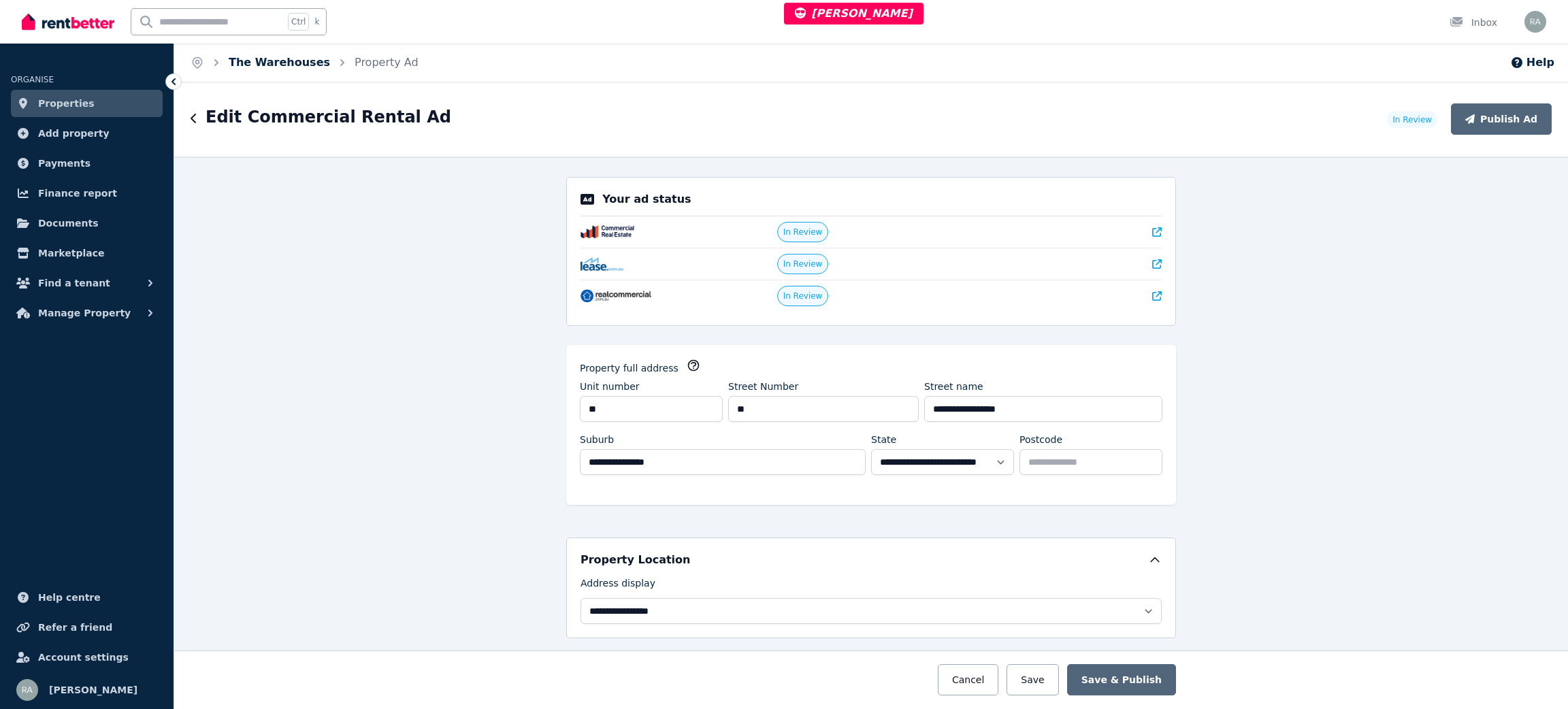
click at [283, 64] on link "The Warehouses" at bounding box center [279, 62] width 102 height 13
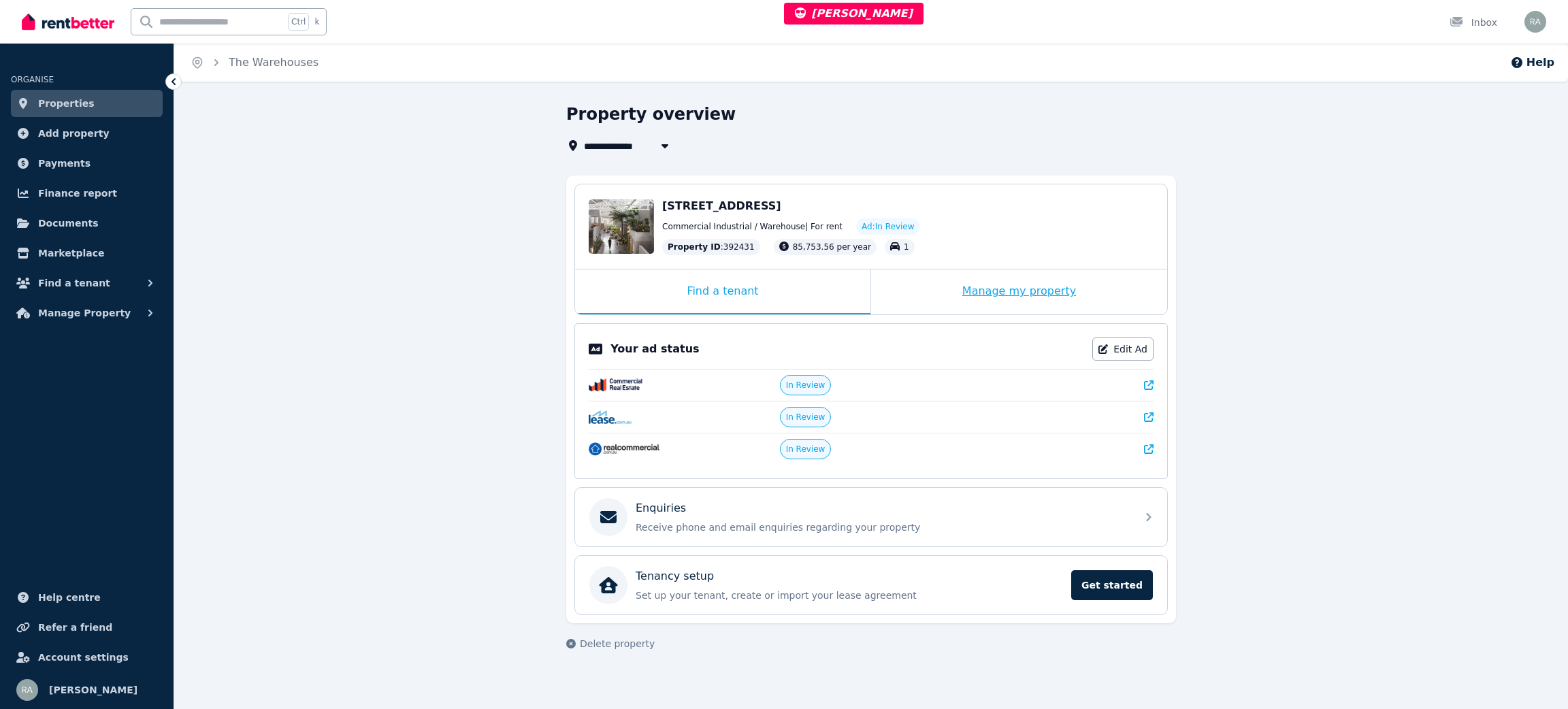
click at [947, 287] on div "Manage my property" at bounding box center [1019, 292] width 296 height 45
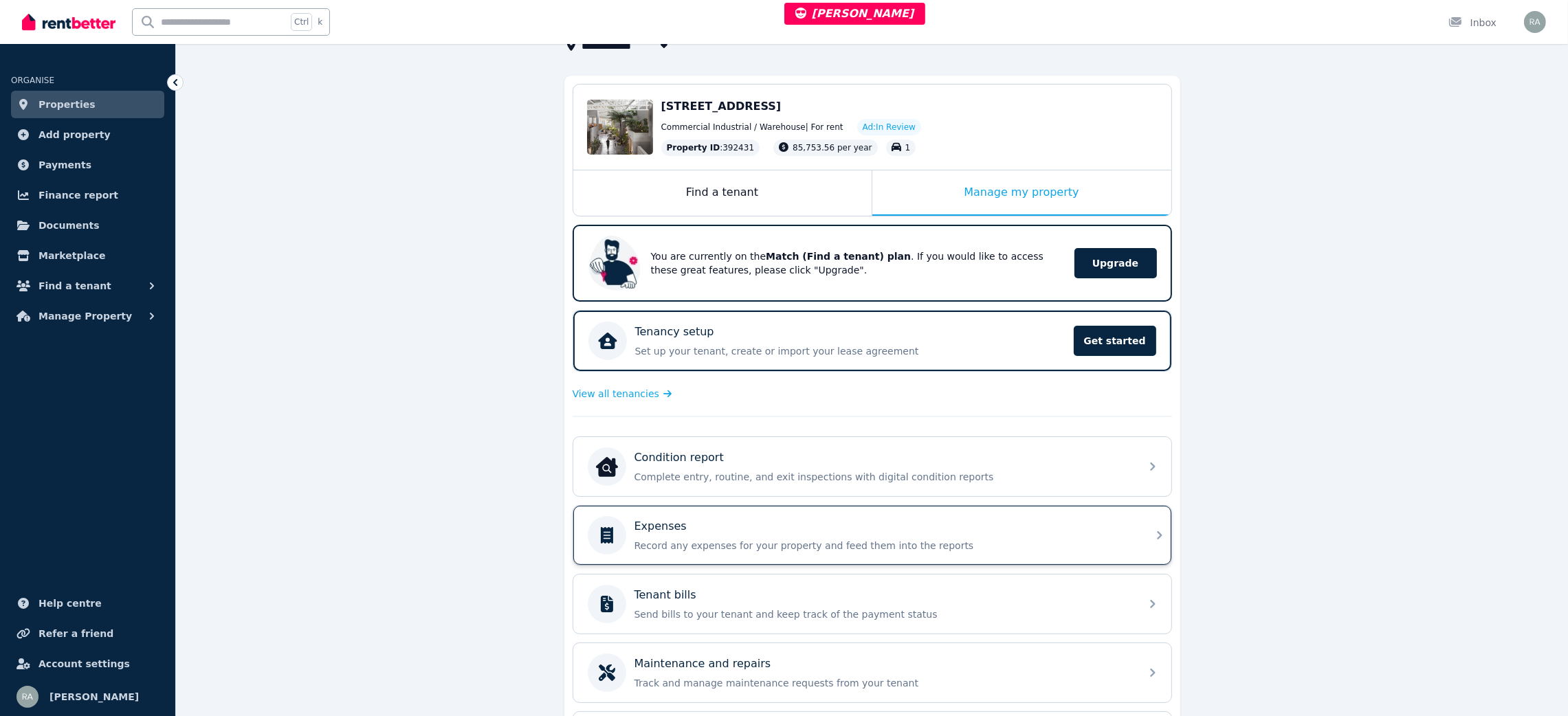
scroll to position [217, 0]
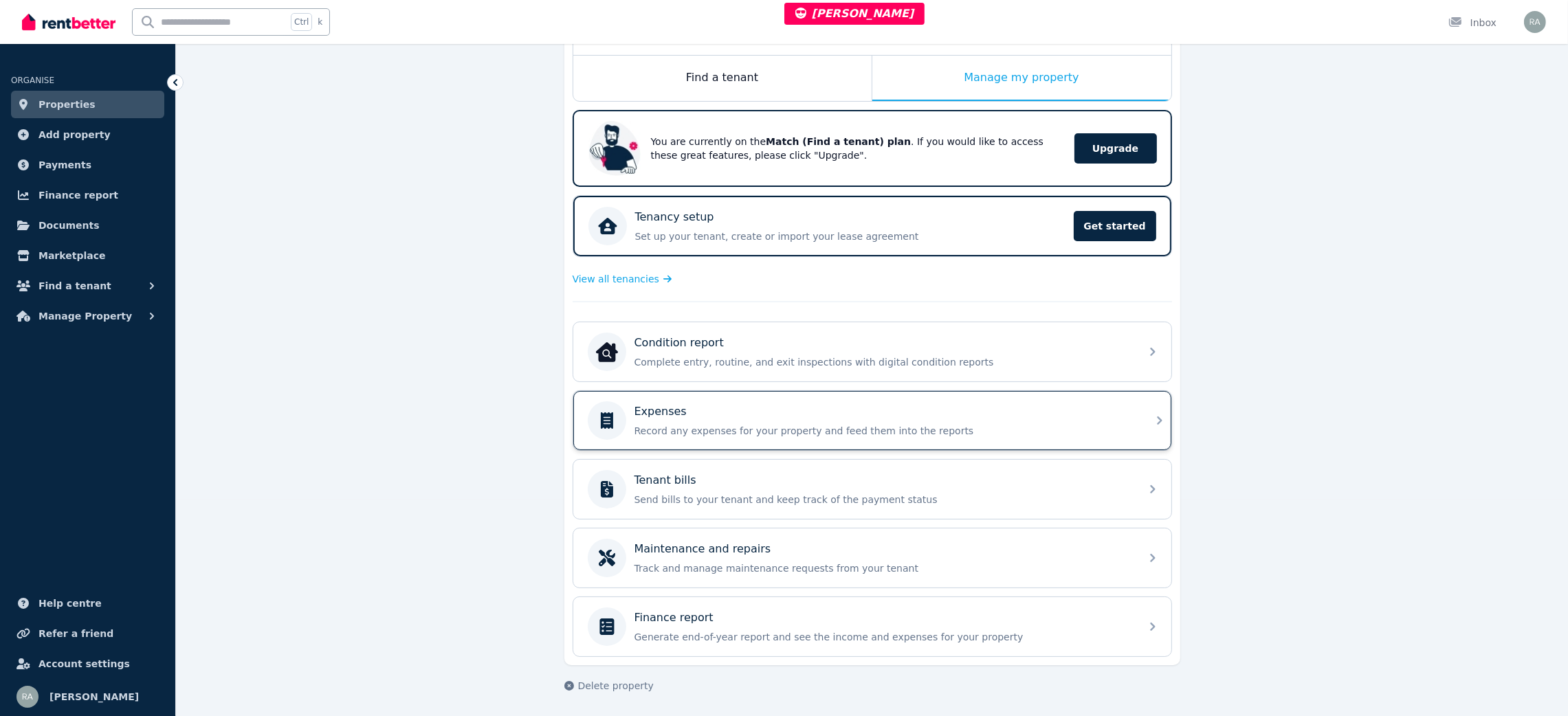
click at [753, 419] on div "Expenses Record any expenses for your property and feed them into the reports" at bounding box center [883, 420] width 497 height 35
